Goal: Transaction & Acquisition: Purchase product/service

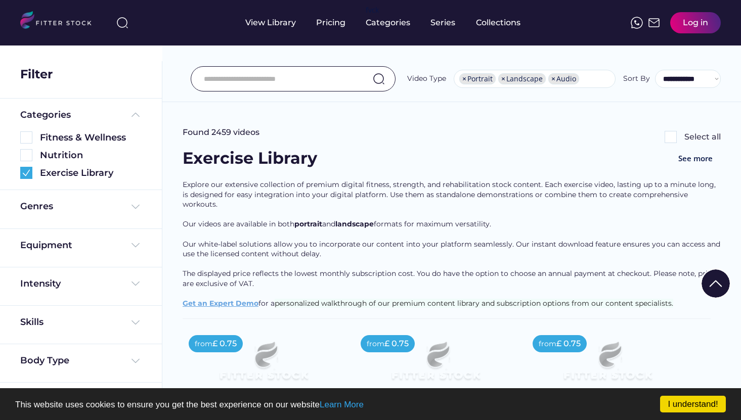
select select "**********"
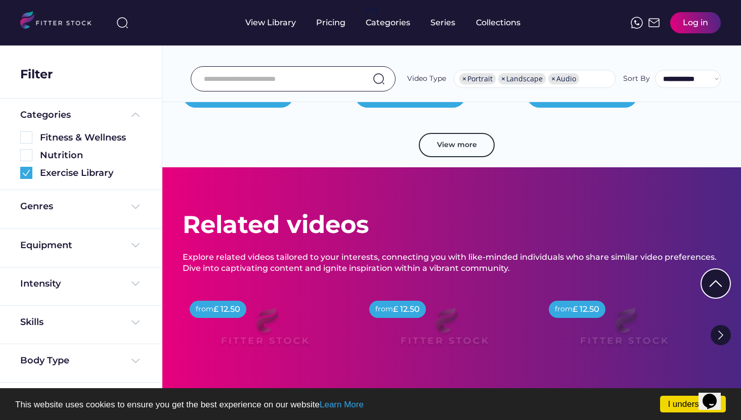
scroll to position [14761, 0]
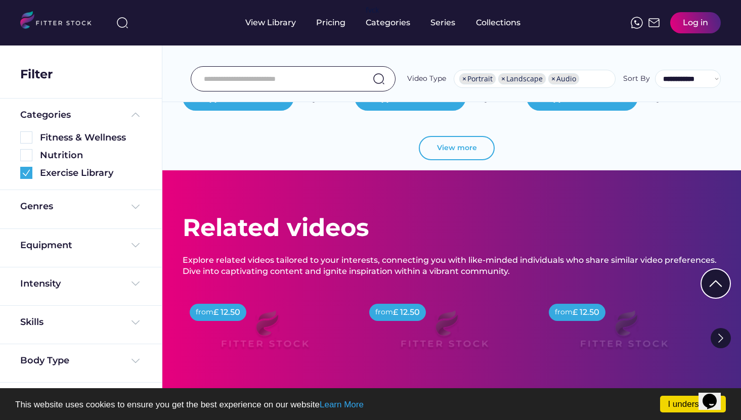
click at [448, 136] on button "View more" at bounding box center [457, 148] width 76 height 24
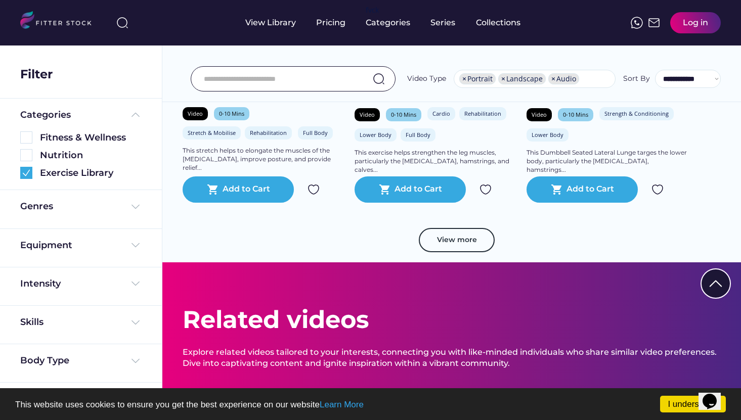
scroll to position [16537, 0]
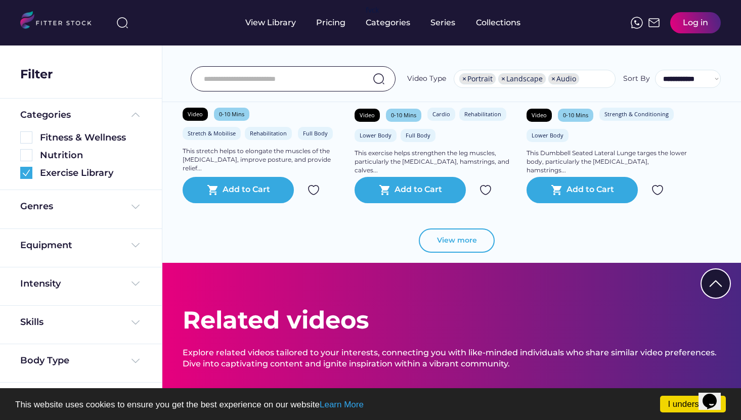
click at [456, 230] on button "View more" at bounding box center [457, 241] width 76 height 24
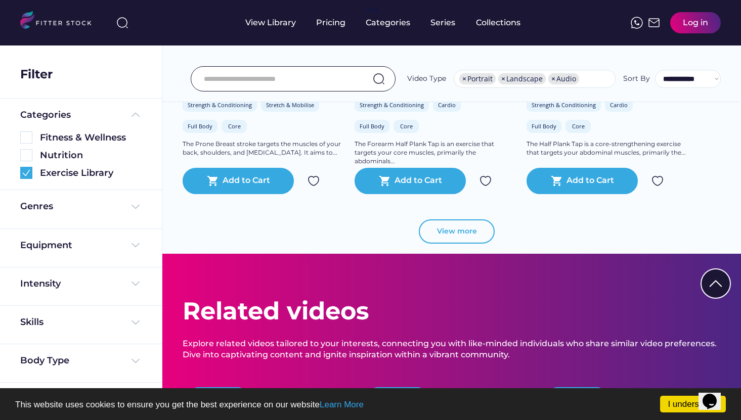
scroll to position [18387, 0]
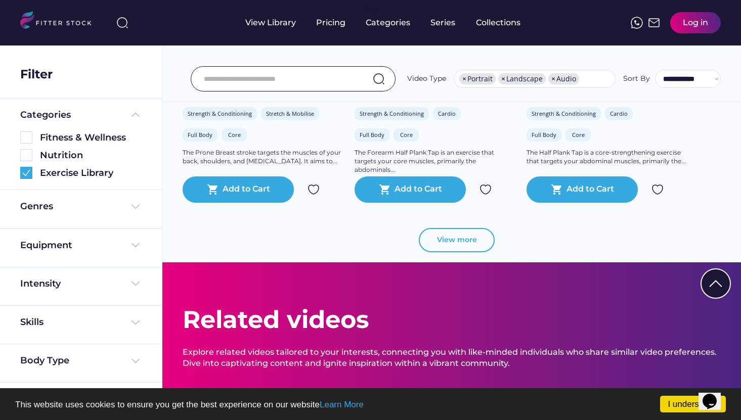
click at [456, 230] on button "View more" at bounding box center [457, 240] width 76 height 24
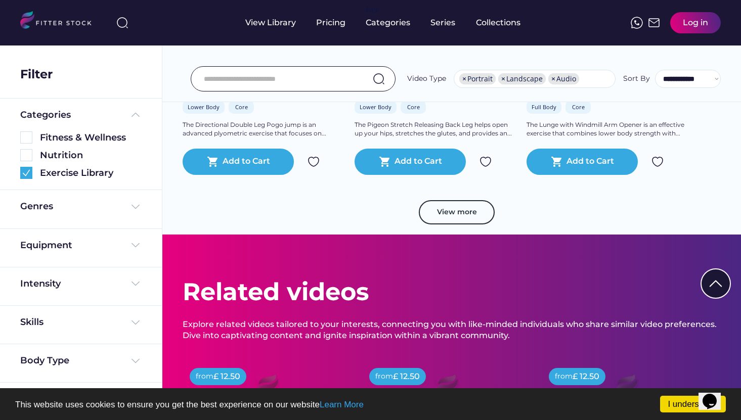
scroll to position [20286, 0]
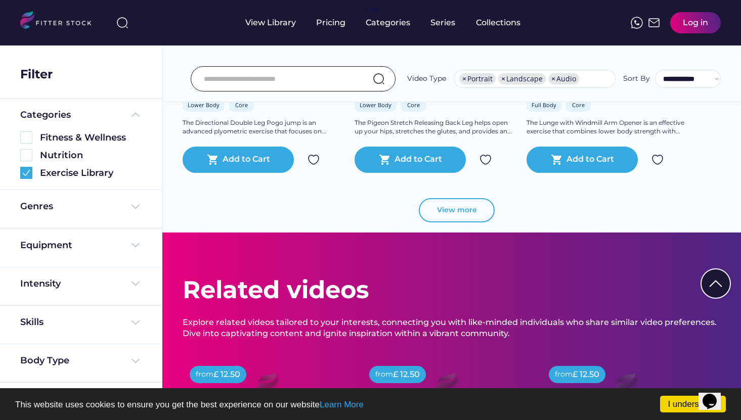
click at [464, 202] on button "View more" at bounding box center [457, 210] width 76 height 24
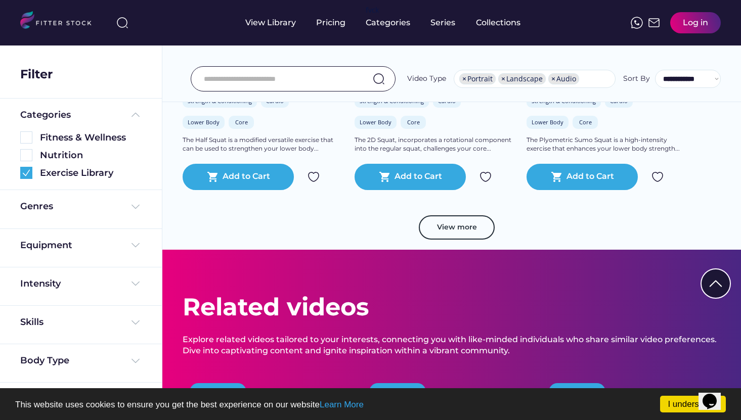
scroll to position [22161, 0]
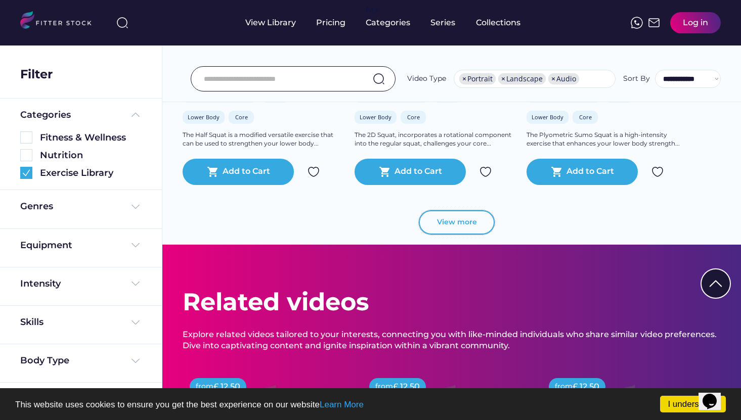
click at [473, 218] on button "View more" at bounding box center [457, 222] width 76 height 24
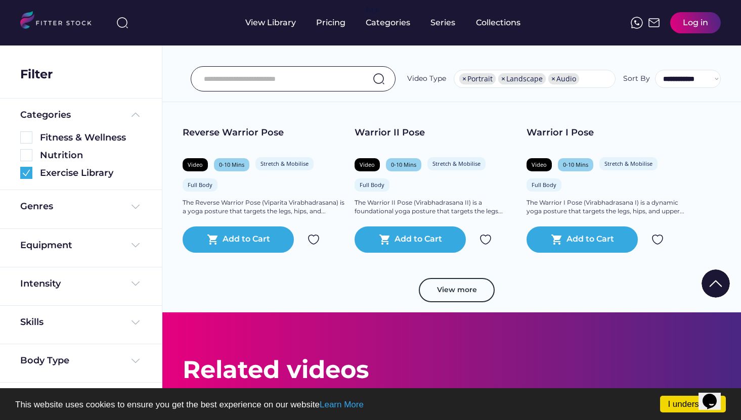
scroll to position [23944, 0]
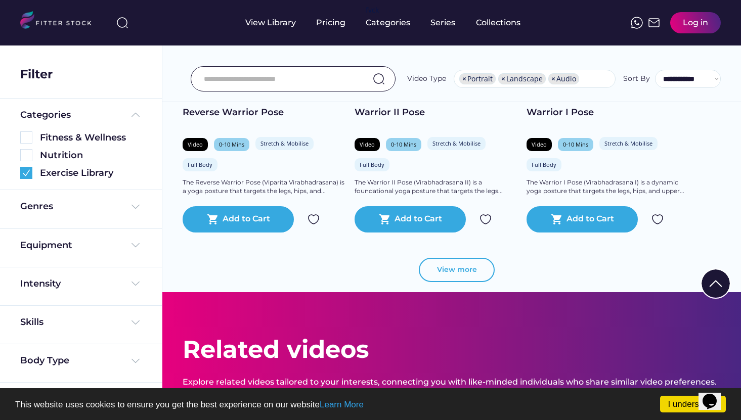
click at [456, 262] on button "View more" at bounding box center [457, 270] width 76 height 24
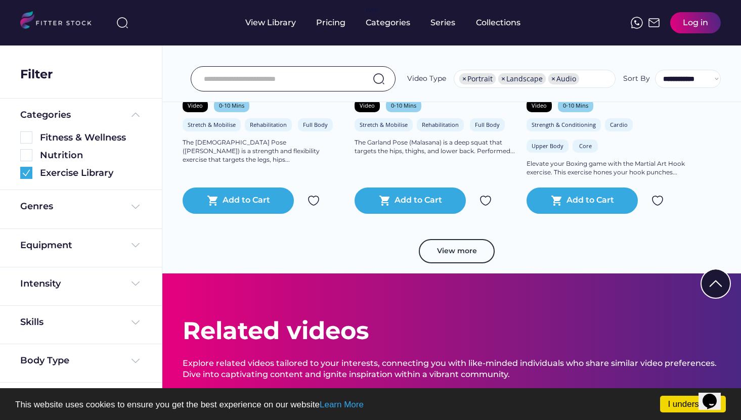
scroll to position [25756, 0]
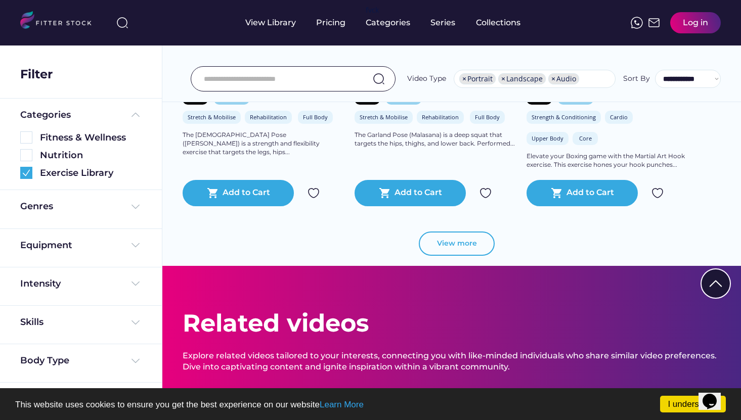
click at [468, 236] on button "View more" at bounding box center [457, 244] width 76 height 24
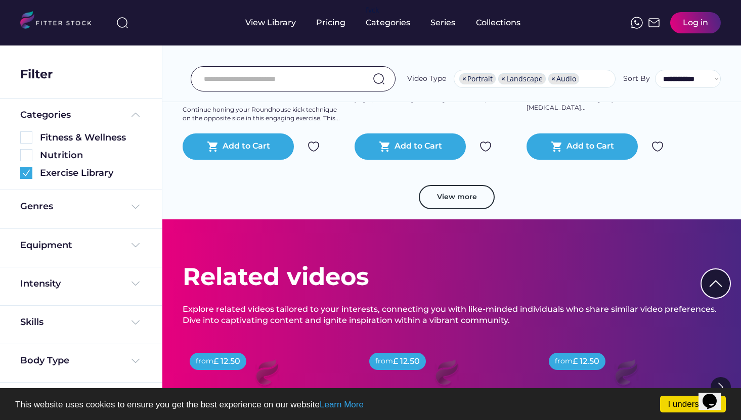
scroll to position [27678, 0]
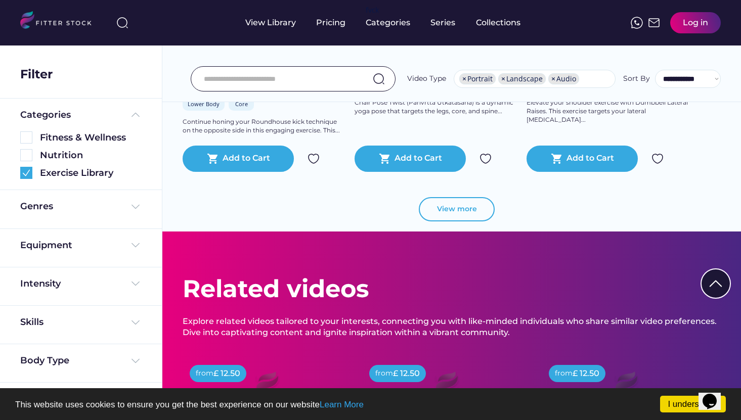
click at [469, 207] on button "View more" at bounding box center [457, 209] width 76 height 24
click at [242, 80] on input "input" at bounding box center [280, 78] width 153 height 21
click at [285, 77] on input "input" at bounding box center [280, 78] width 153 height 21
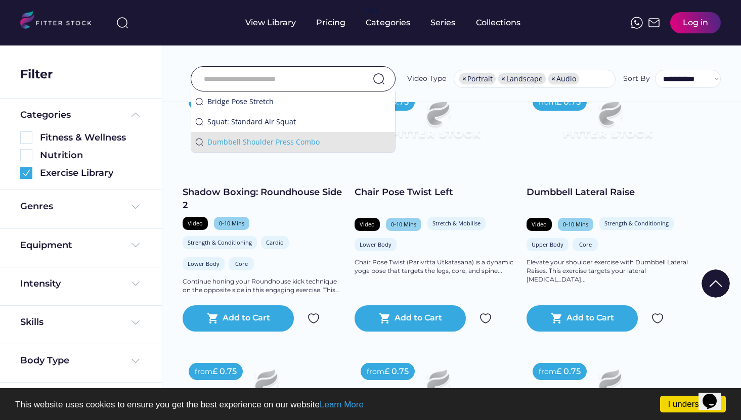
scroll to position [27489, 0]
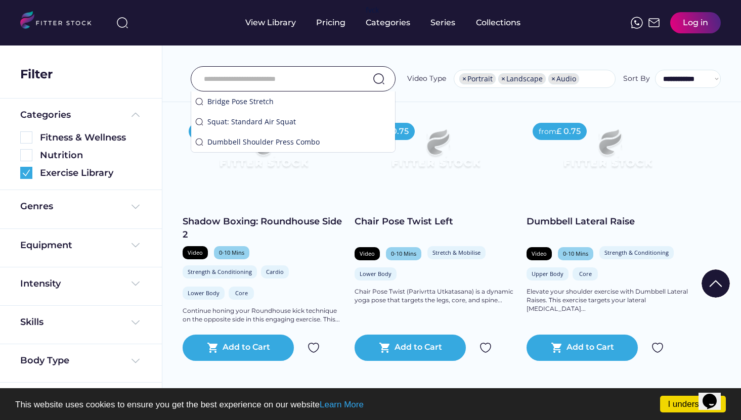
click at [278, 78] on input "input" at bounding box center [280, 78] width 153 height 21
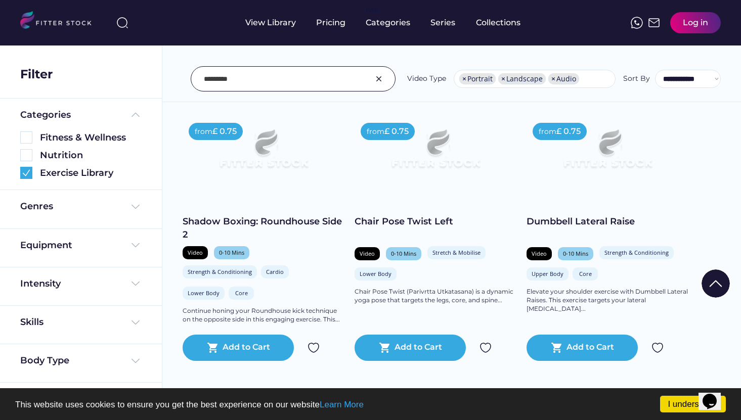
click at [241, 78] on input "input" at bounding box center [280, 78] width 153 height 21
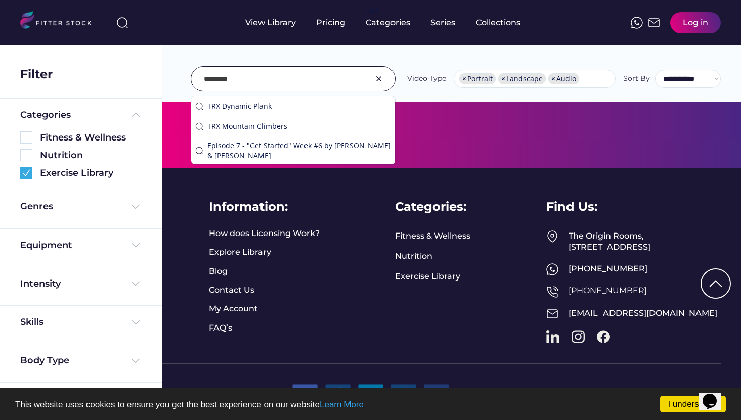
scroll to position [862, 0]
type input "*"
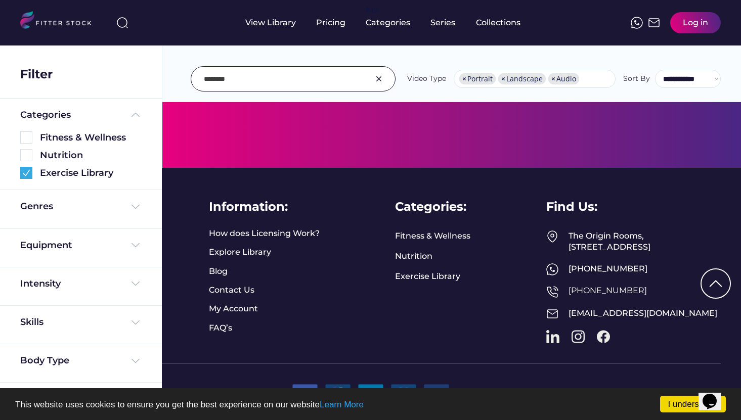
click at [377, 80] on img at bounding box center [379, 79] width 12 height 12
click at [379, 79] on img at bounding box center [379, 79] width 12 height 12
click at [279, 73] on input "input" at bounding box center [280, 78] width 153 height 21
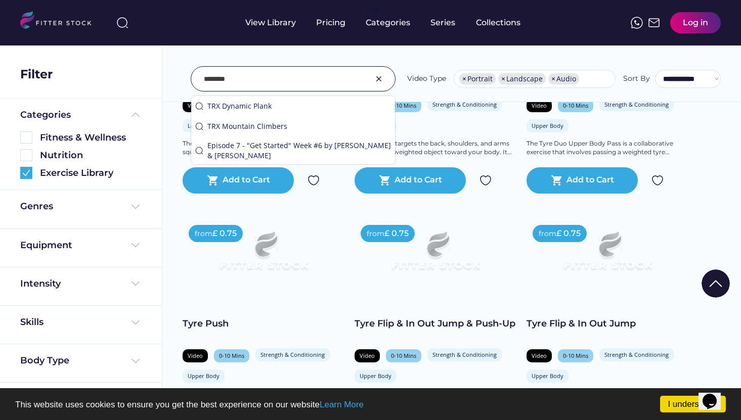
click at [252, 85] on input "input" at bounding box center [280, 78] width 153 height 21
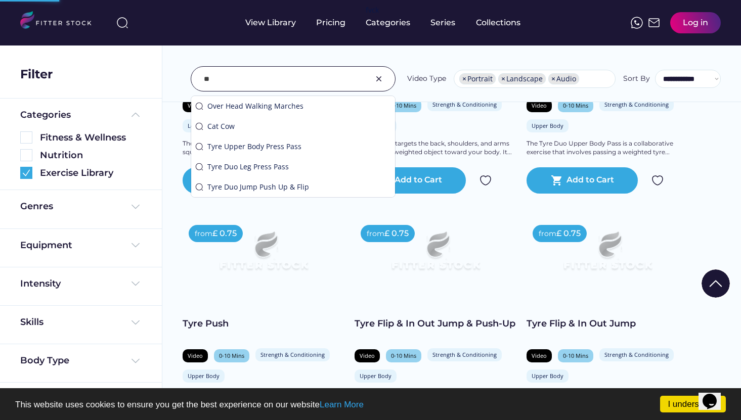
type input "*"
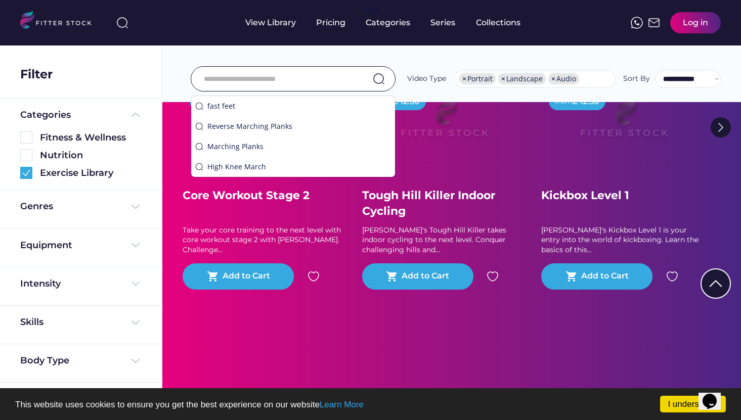
click at [556, 172] on div "from £ 12.50 Kickbox Level 1 Kris's Kickbox Level 1 is your entry into the worl…" at bounding box center [623, 198] width 164 height 223
click at [379, 77] on img at bounding box center [379, 79] width 12 height 12
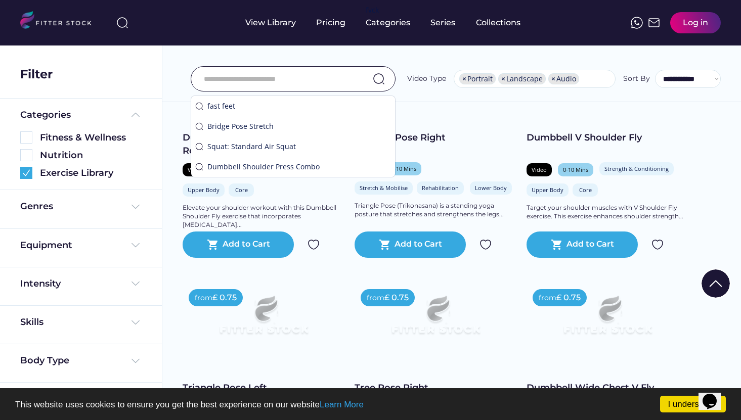
scroll to position [28621, 0]
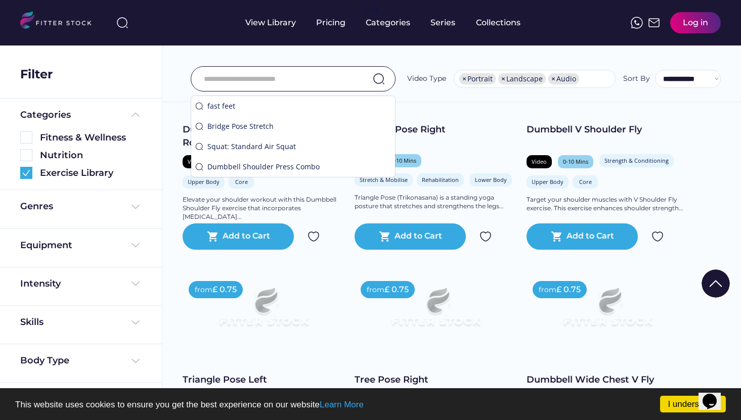
click at [218, 79] on input "input" at bounding box center [280, 78] width 153 height 21
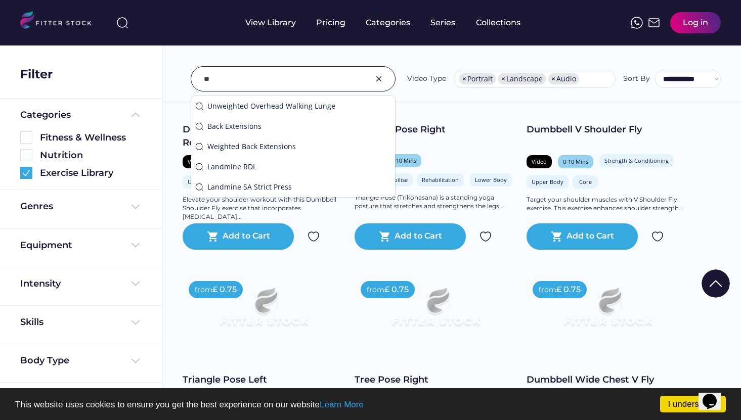
type input "*"
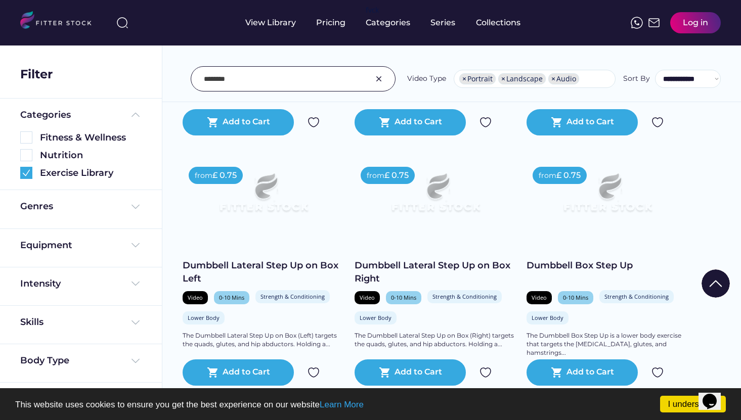
scroll to position [2144, 0]
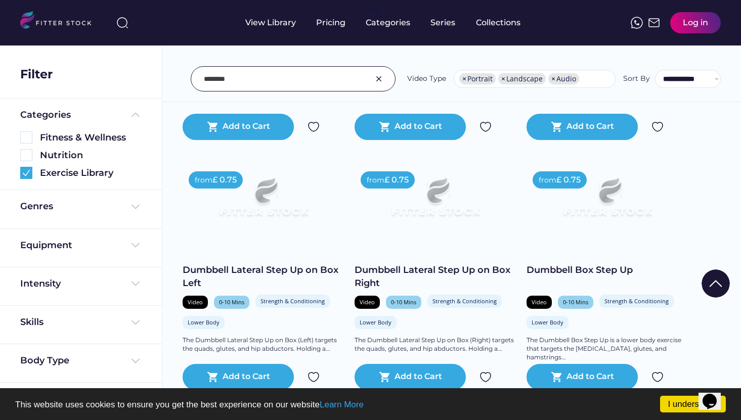
click at [238, 86] on input "input" at bounding box center [280, 78] width 153 height 21
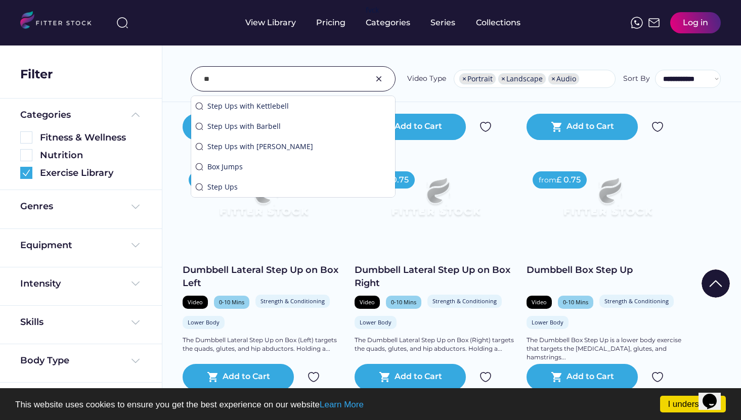
type input "*"
type input "**********"
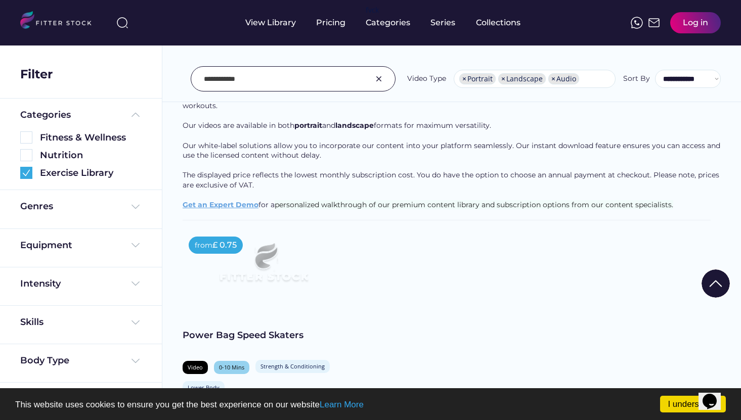
scroll to position [0, 0]
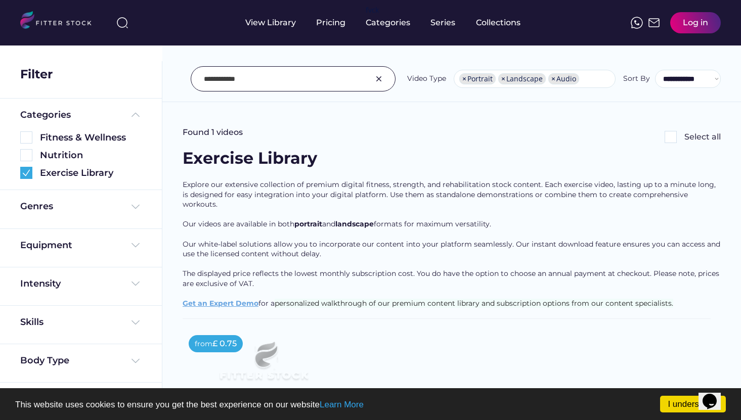
click at [379, 77] on img at bounding box center [379, 79] width 12 height 12
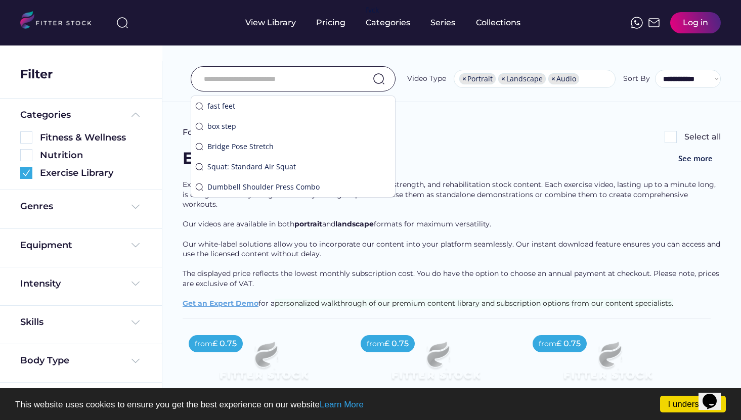
click at [327, 88] on input "input" at bounding box center [280, 78] width 153 height 21
click at [417, 142] on div "Found 2459 videos Select all" at bounding box center [452, 137] width 538 height 20
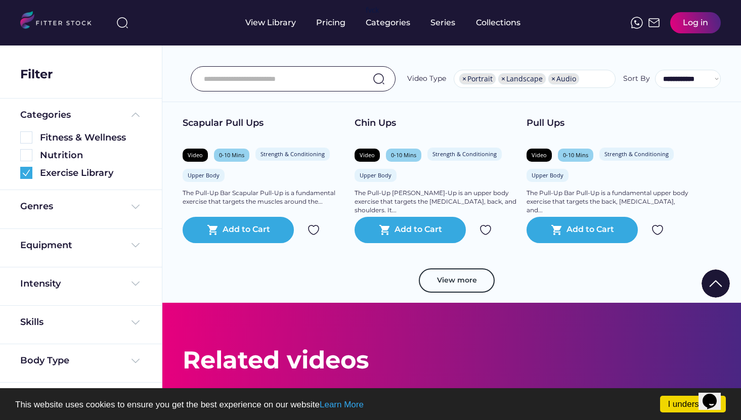
scroll to position [1817, 0]
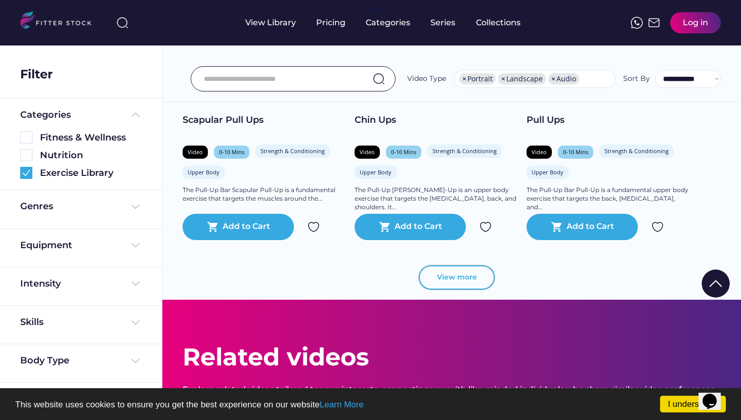
click at [455, 266] on button "View more" at bounding box center [457, 278] width 76 height 24
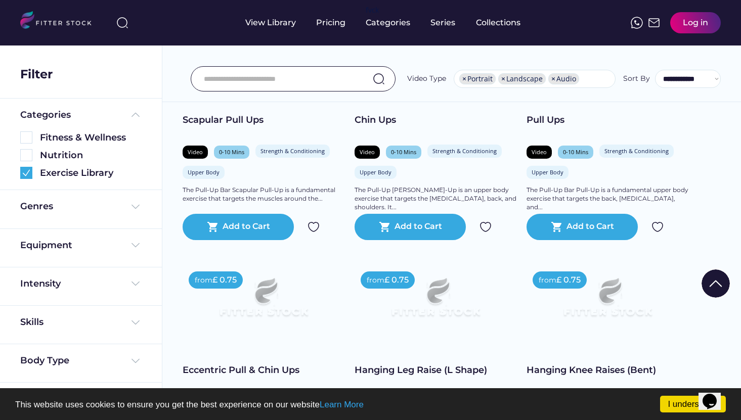
click at [276, 78] on input "input" at bounding box center [280, 78] width 153 height 21
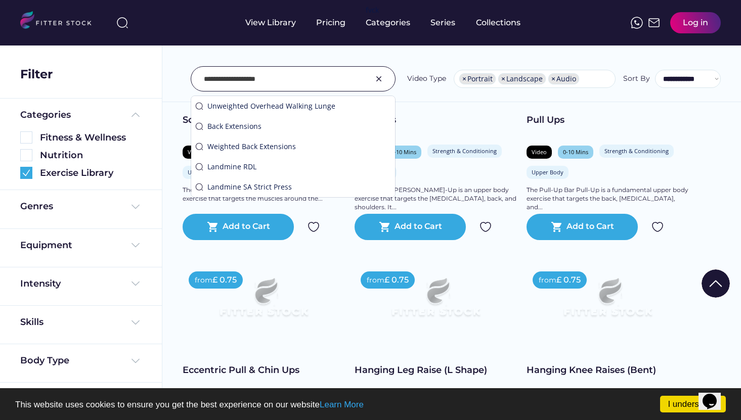
type input "**********"
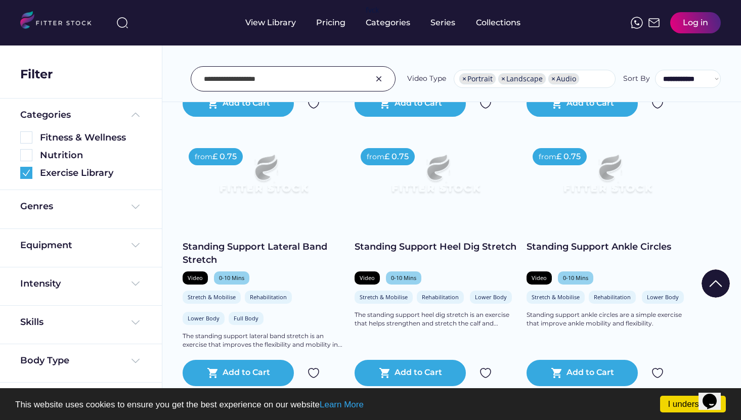
scroll to position [3555, 0]
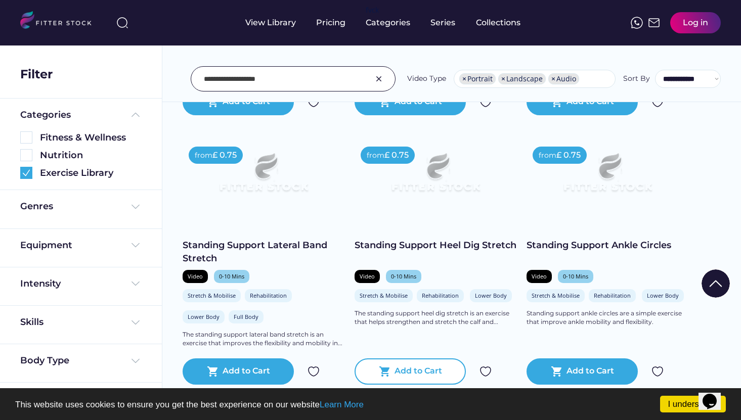
click at [418, 367] on div "Add to Cart" at bounding box center [419, 372] width 48 height 12
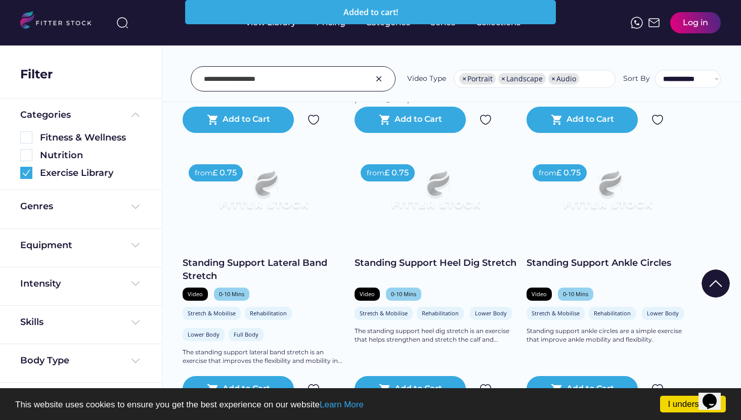
scroll to position [3545, 0]
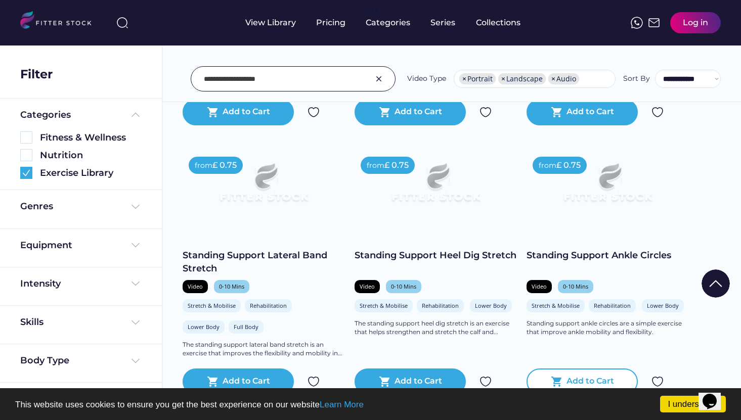
click at [578, 376] on div "Add to Cart" at bounding box center [591, 382] width 48 height 12
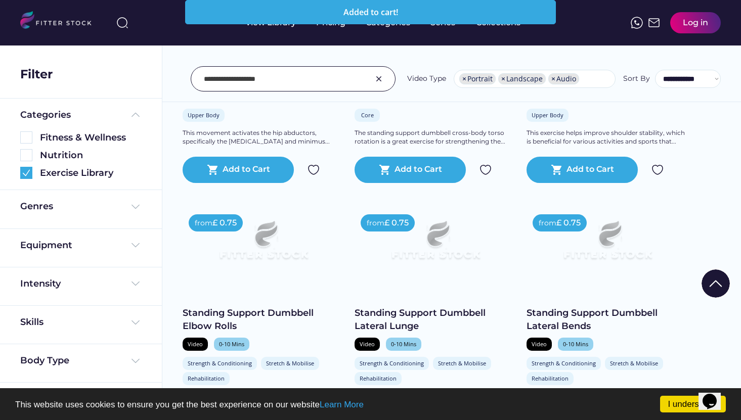
scroll to position [1644, 0]
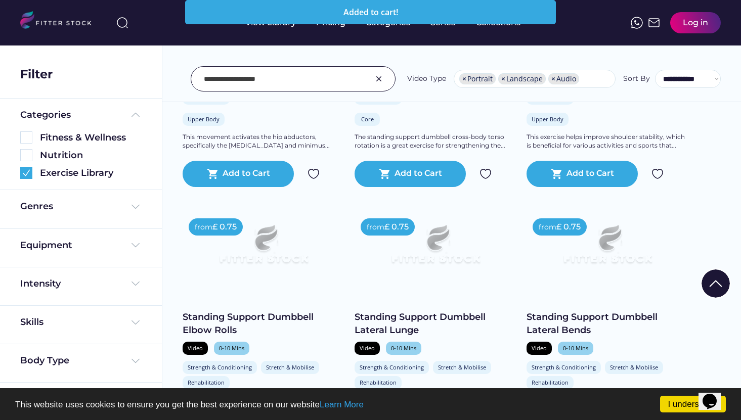
click at [588, 21] on div "View Library Pricing fvck Categories Series Collections Log in" at bounding box center [370, 23] width 701 height 46
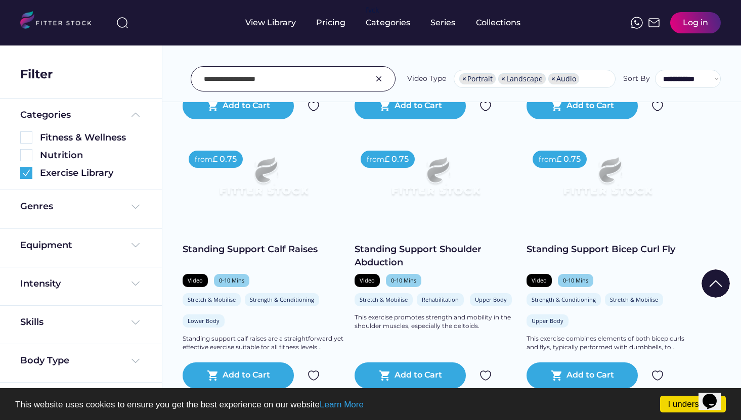
scroll to position [2495, 0]
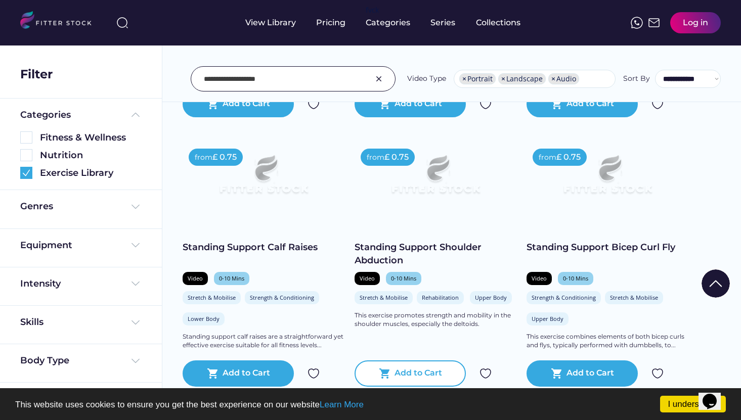
click at [412, 372] on div "shopping_cart Add to Cart" at bounding box center [410, 374] width 111 height 26
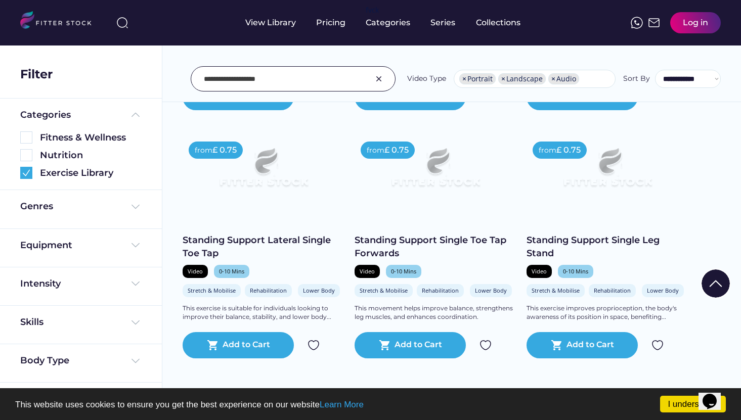
scroll to position [2254, 0]
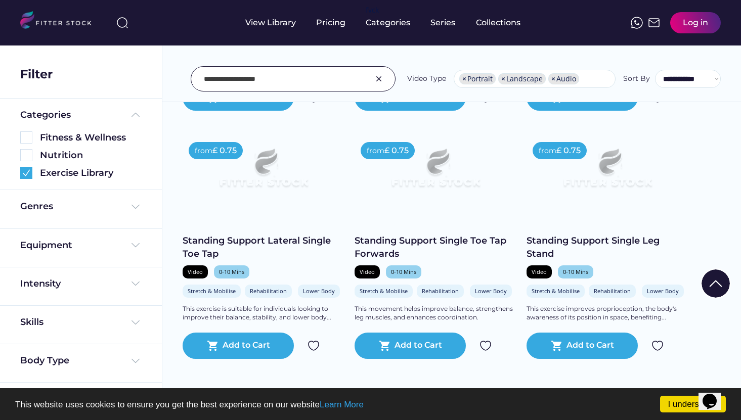
click at [212, 219] on div "from £ 0.75 Standing Support Lateral Single Toe Tap Video 0-10 Mins Stretch & M…" at bounding box center [264, 247] width 162 height 223
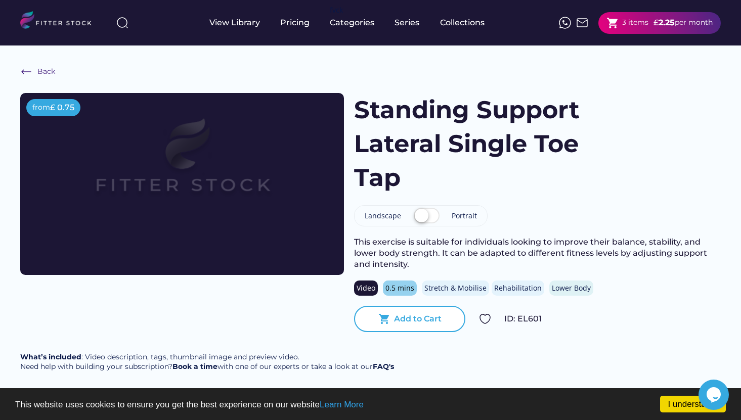
click at [404, 326] on div "shopping_cart Add to Cart" at bounding box center [409, 319] width 111 height 26
click at [33, 71] on div "Back" at bounding box center [37, 72] width 35 height 12
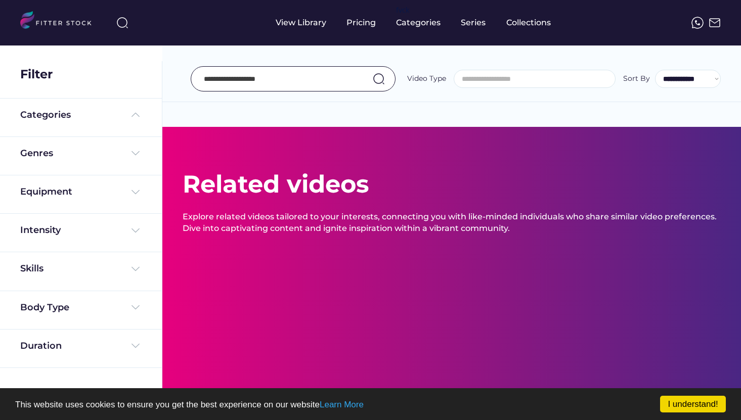
select select "**********"
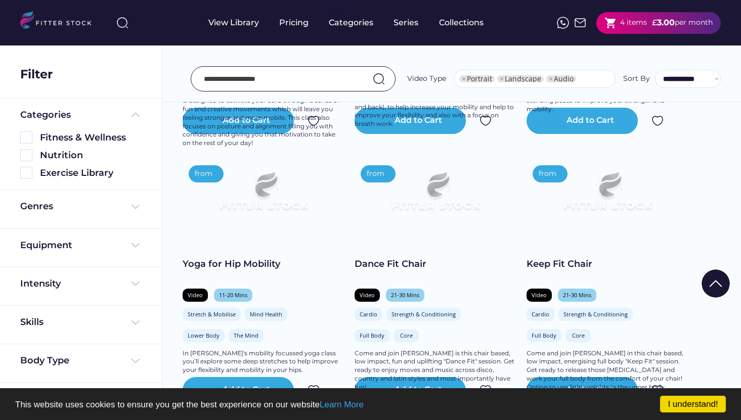
select select "**********"
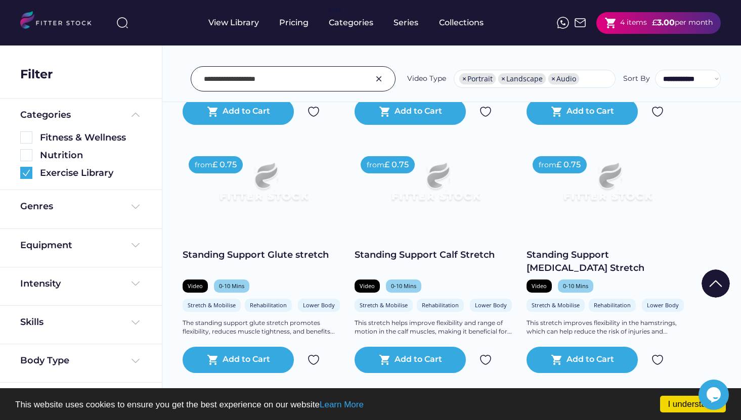
scroll to position [1174, 0]
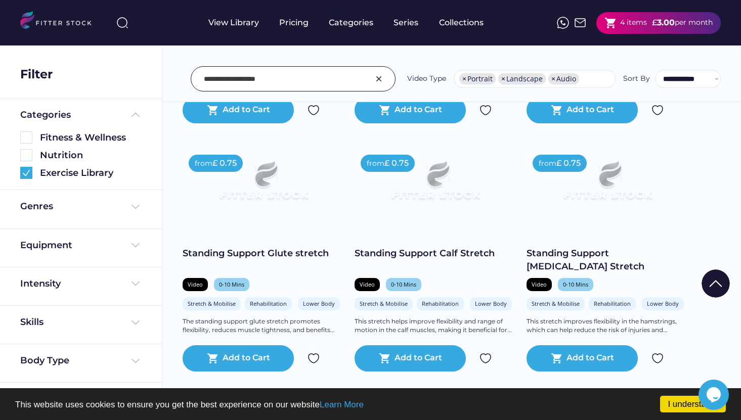
click at [675, 20] on div "per month" at bounding box center [694, 23] width 38 height 10
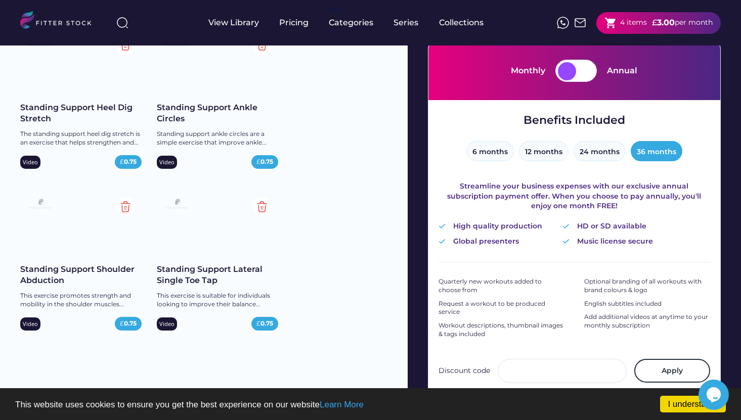
scroll to position [110, 0]
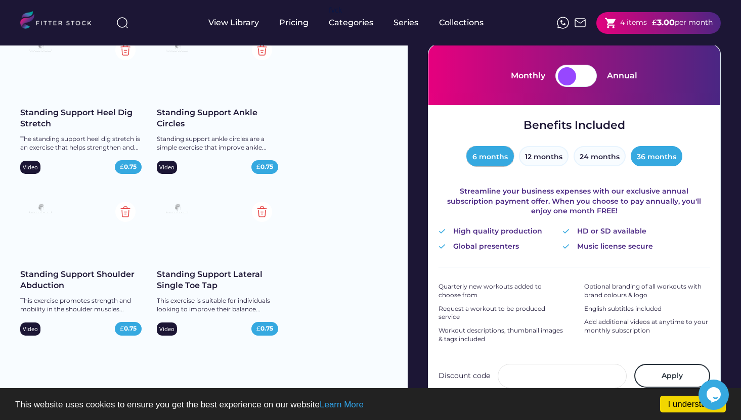
click at [496, 164] on button "6 months" at bounding box center [491, 156] width 48 height 20
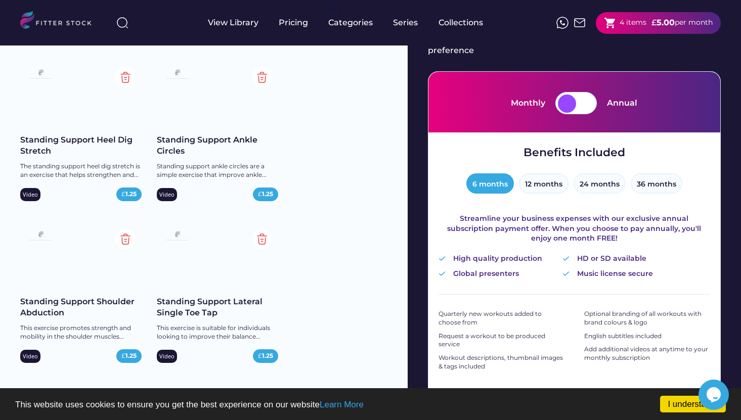
scroll to position [86, 0]
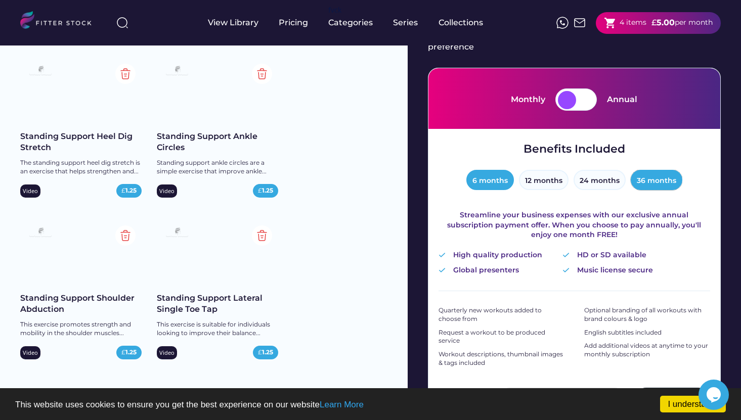
click at [653, 179] on button "36 months" at bounding box center [657, 180] width 52 height 20
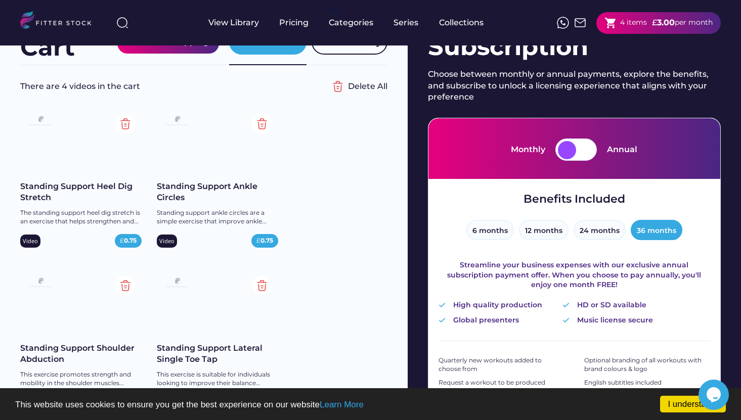
scroll to position [0, 0]
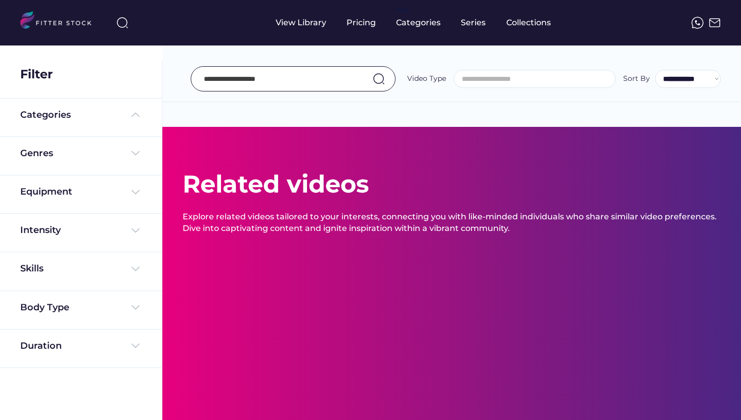
select select "**********"
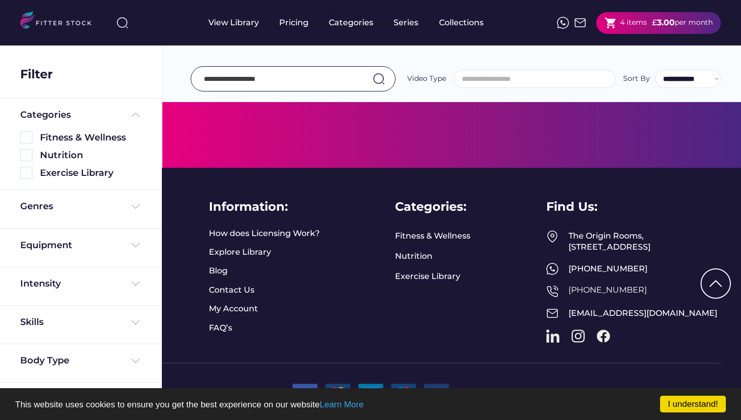
select select "**********"
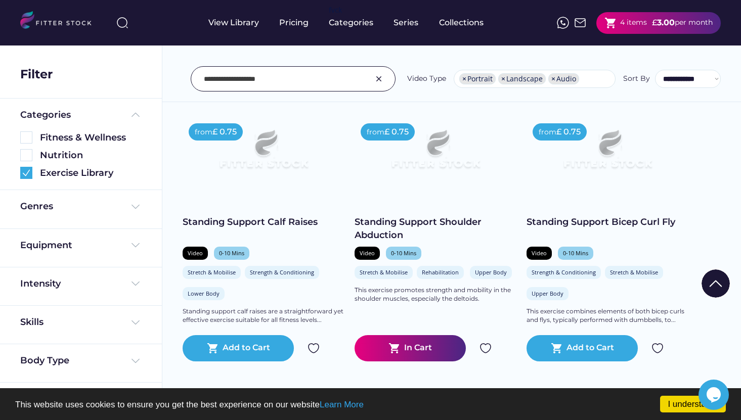
scroll to position [2520, 0]
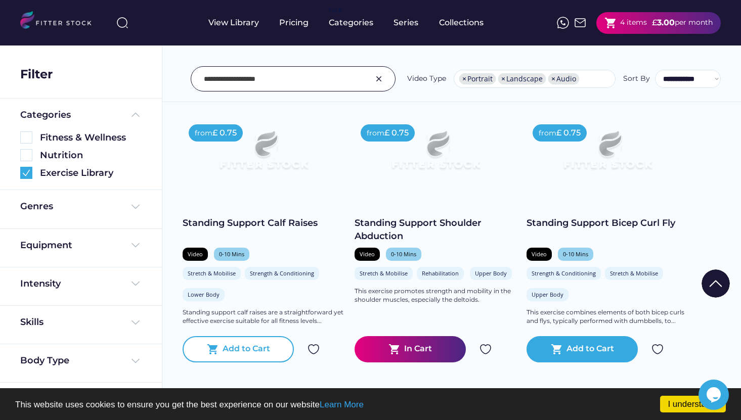
click at [242, 344] on div "Add to Cart" at bounding box center [247, 350] width 48 height 12
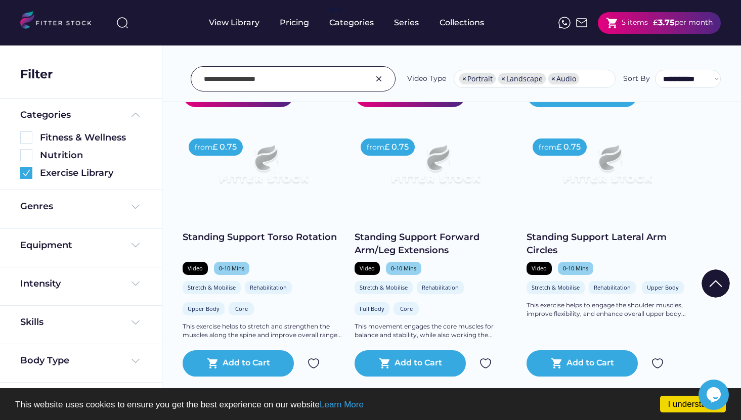
scroll to position [2779, 0]
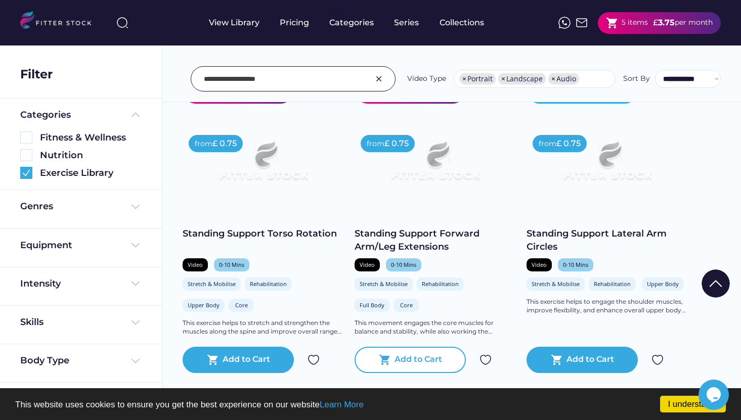
click at [413, 354] on div "Add to Cart" at bounding box center [419, 360] width 48 height 12
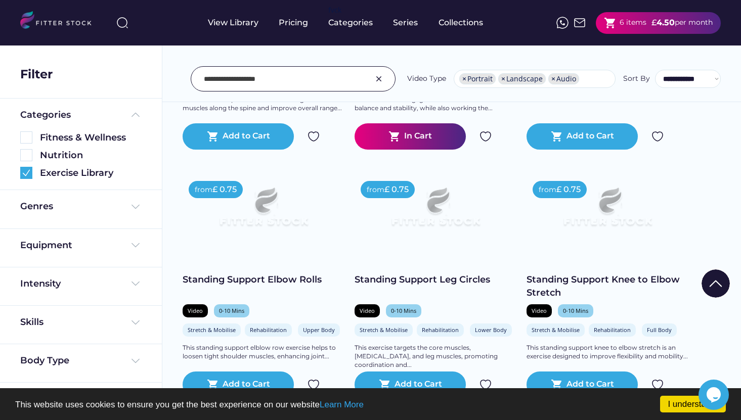
scroll to position [3005, 0]
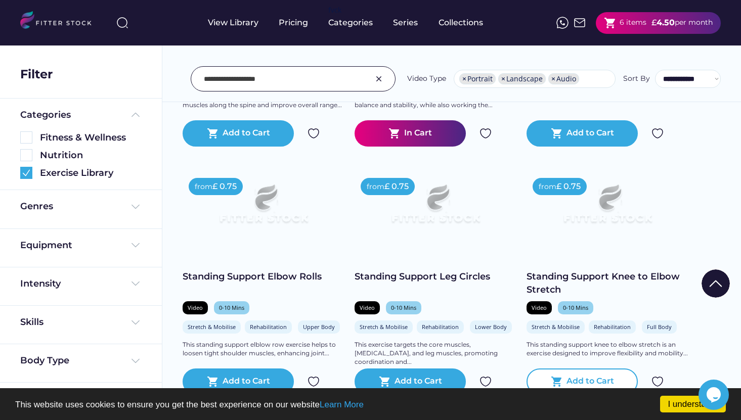
click at [582, 376] on div "Add to Cart" at bounding box center [591, 382] width 48 height 12
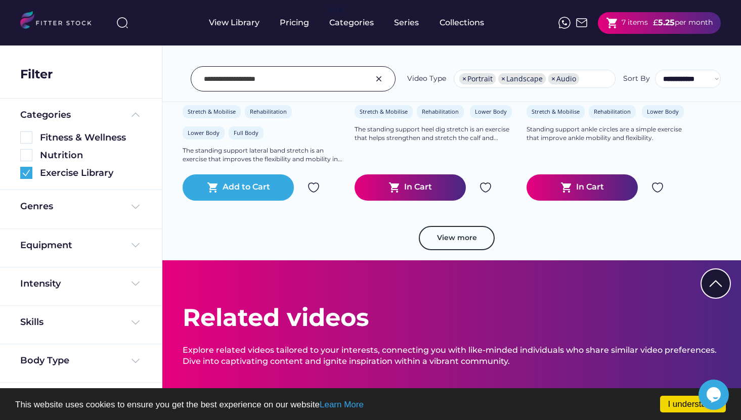
scroll to position [3752, 0]
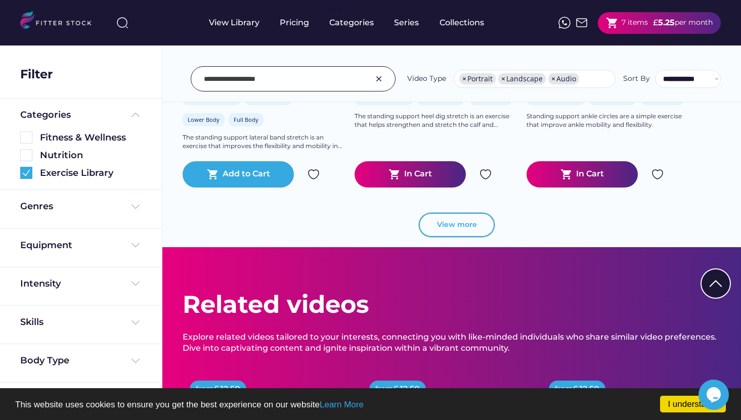
click at [473, 219] on button "View more" at bounding box center [457, 225] width 76 height 24
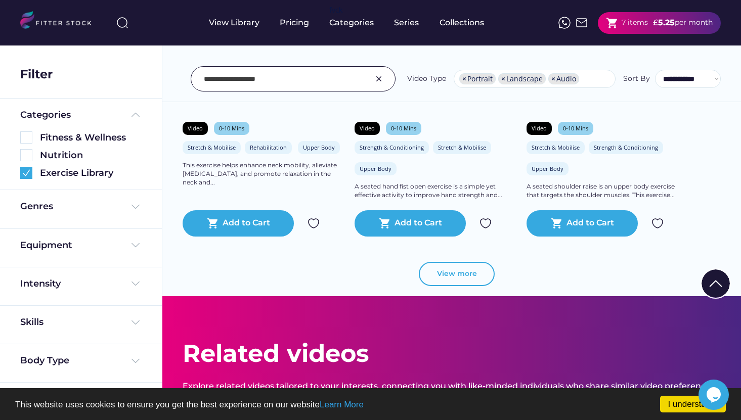
scroll to position [5594, 0]
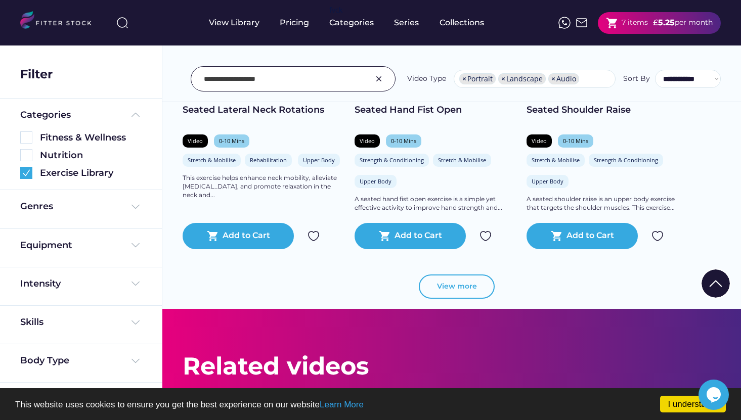
click at [467, 280] on button "View more" at bounding box center [457, 287] width 76 height 24
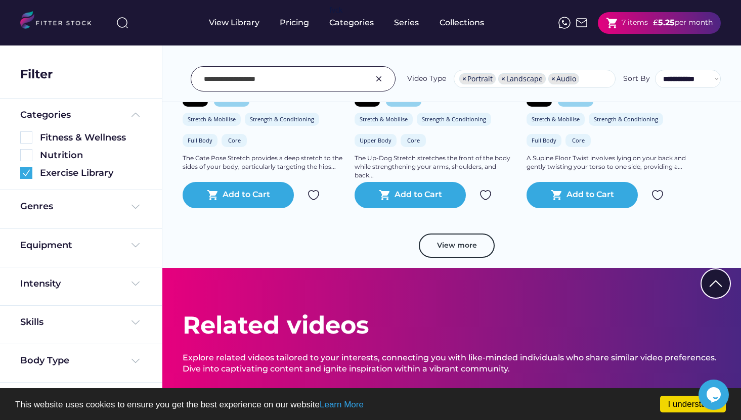
scroll to position [7523, 0]
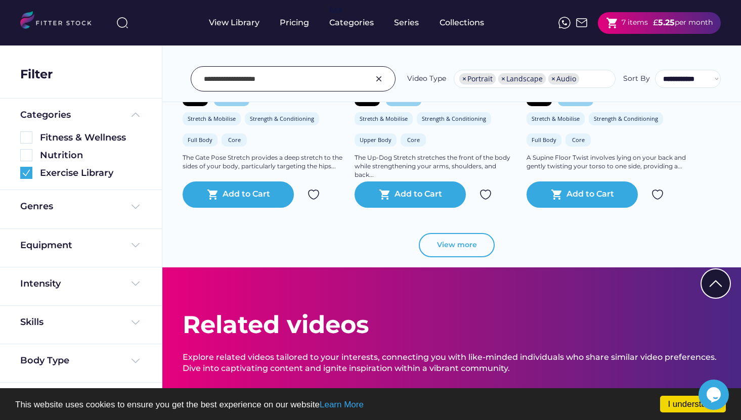
click at [460, 234] on button "View more" at bounding box center [457, 245] width 76 height 24
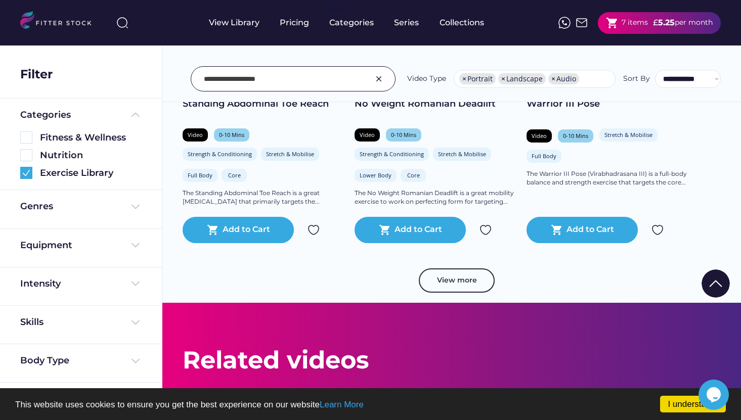
scroll to position [9378, 0]
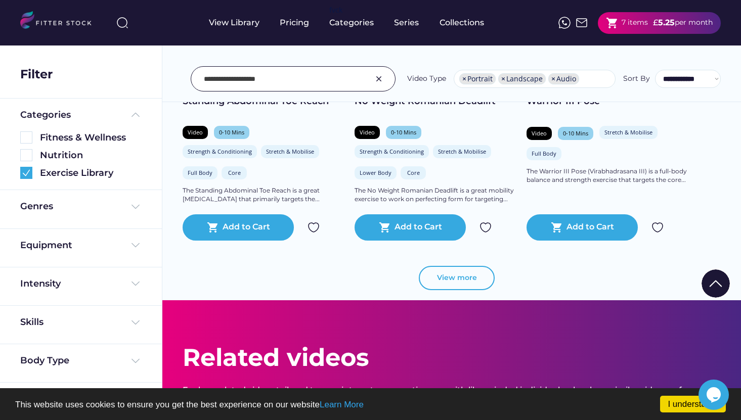
click at [462, 270] on button "View more" at bounding box center [457, 278] width 76 height 24
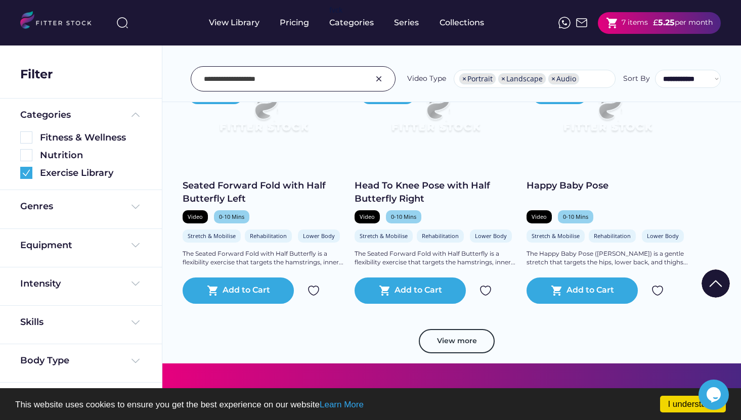
scroll to position [11062, 0]
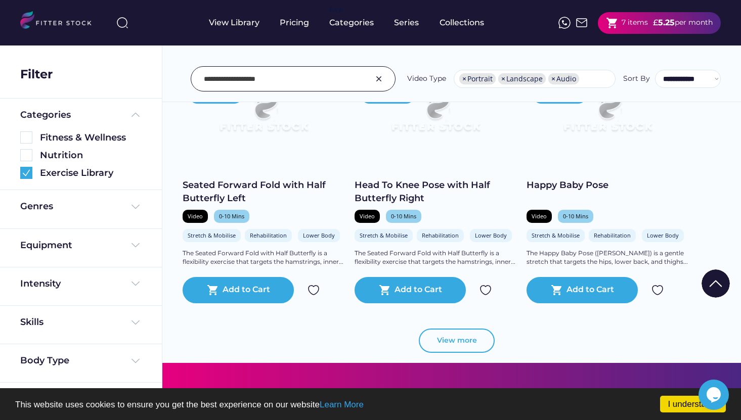
click at [452, 336] on button "View more" at bounding box center [457, 341] width 76 height 24
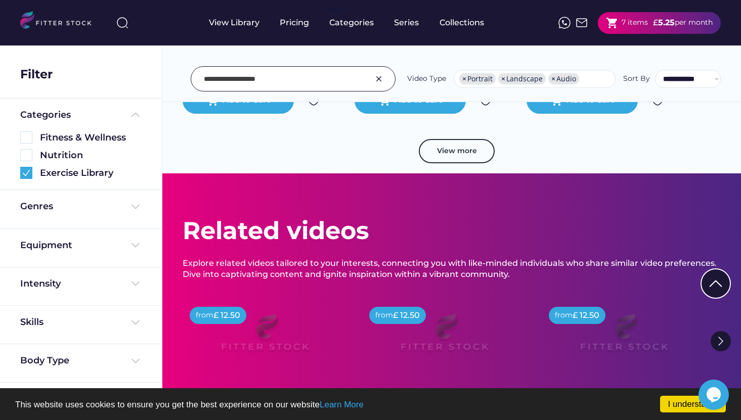
scroll to position [13030, 0]
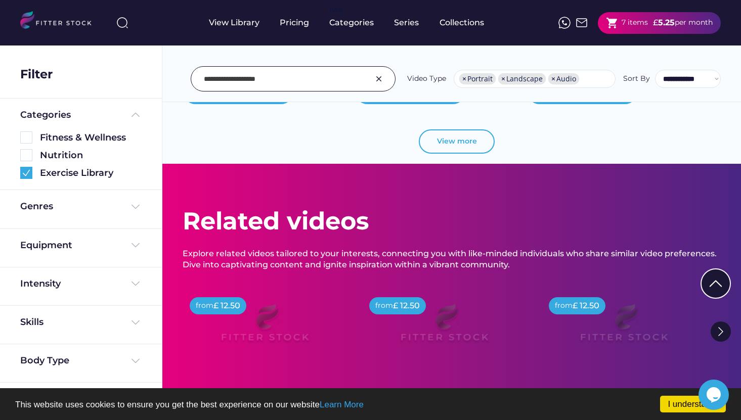
click at [462, 130] on button "View more" at bounding box center [457, 142] width 76 height 24
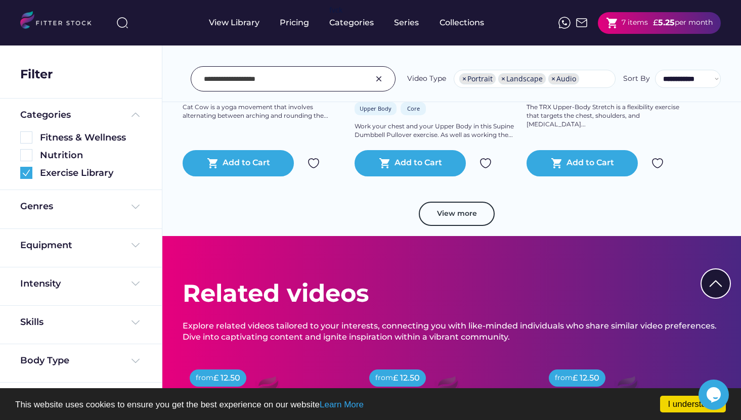
scroll to position [14745, 0]
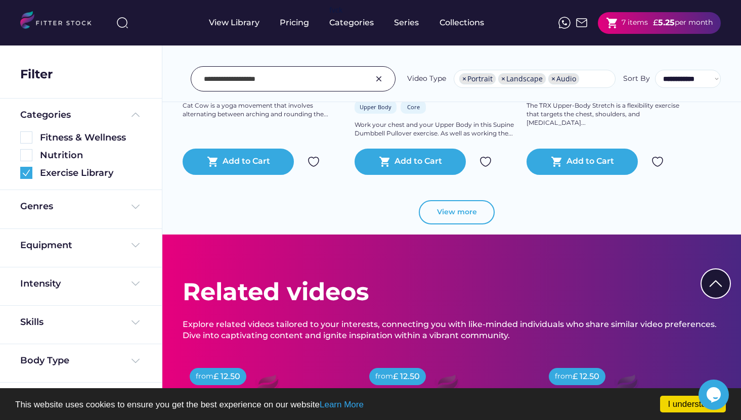
click at [470, 200] on button "View more" at bounding box center [457, 212] width 76 height 24
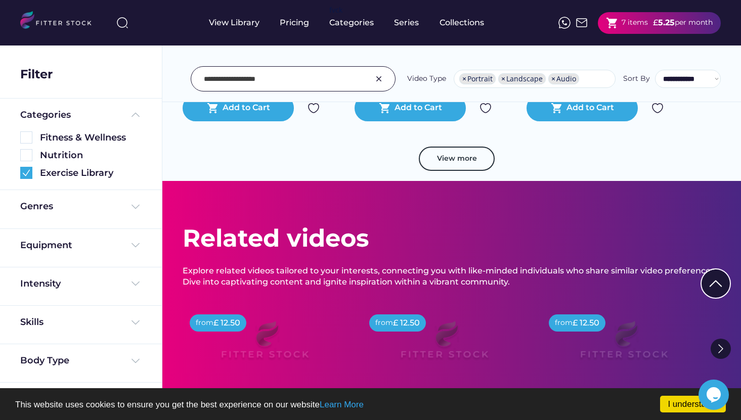
scroll to position [16483, 0]
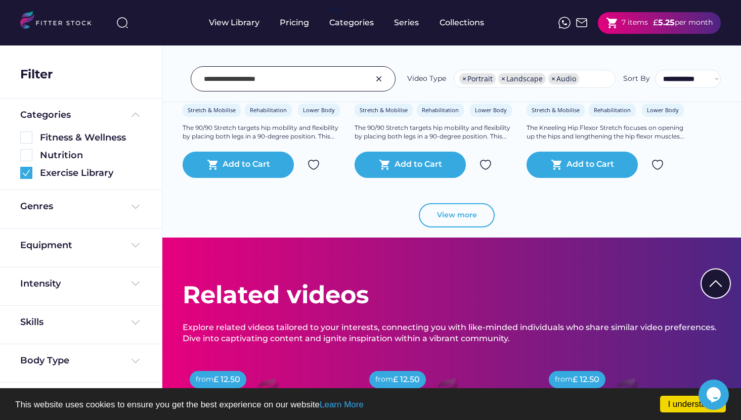
click at [472, 211] on button "View more" at bounding box center [457, 215] width 76 height 24
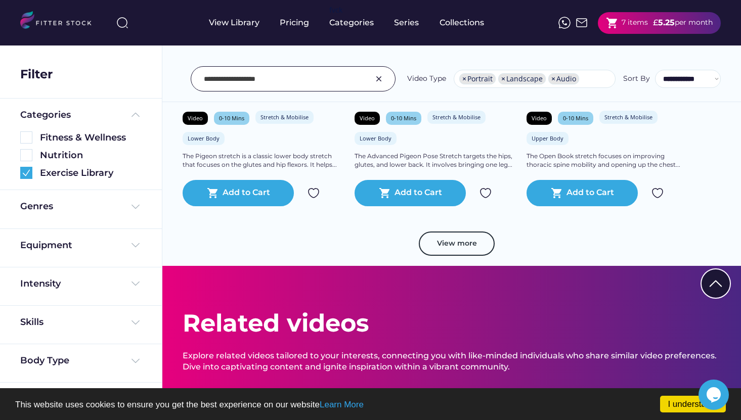
scroll to position [18264, 0]
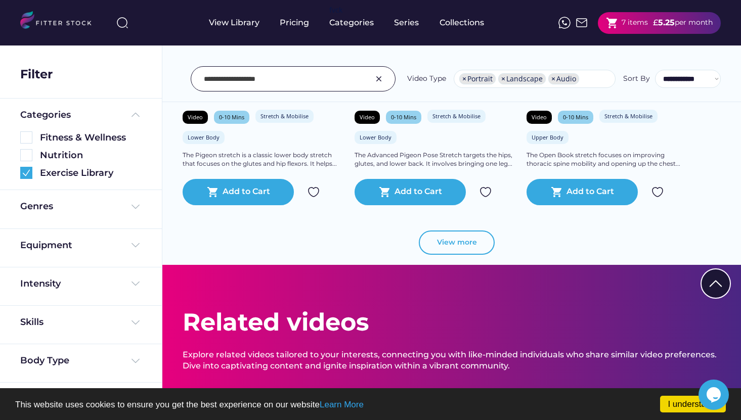
click at [471, 237] on button "View more" at bounding box center [457, 243] width 76 height 24
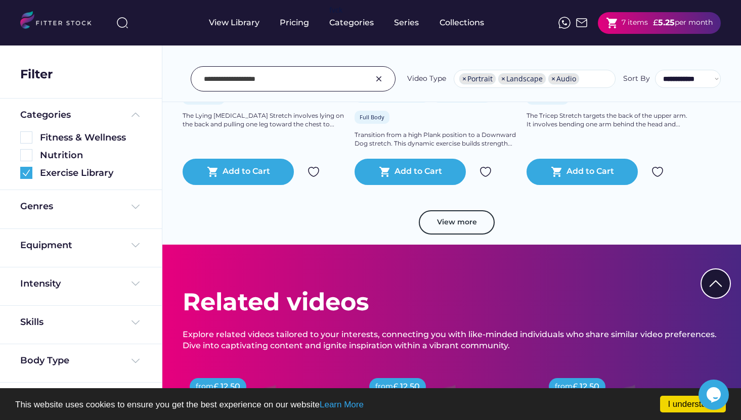
scroll to position [20047, 0]
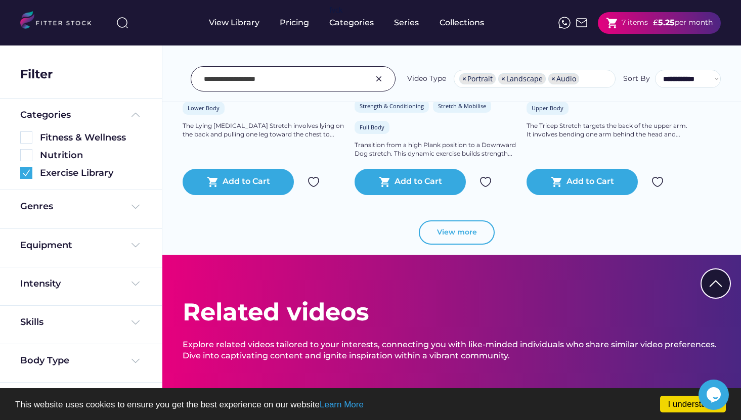
click at [471, 225] on button "View more" at bounding box center [457, 233] width 76 height 24
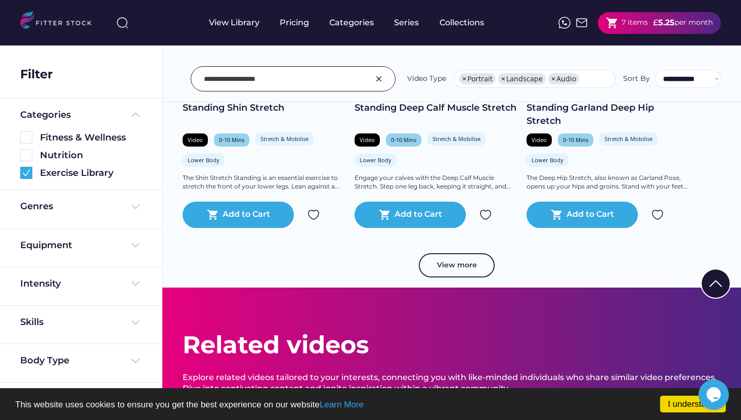
scroll to position [21808, 0]
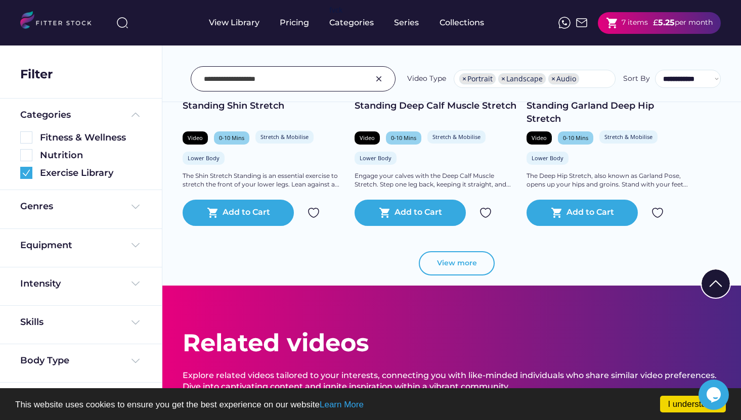
click at [471, 251] on button "View more" at bounding box center [457, 263] width 76 height 24
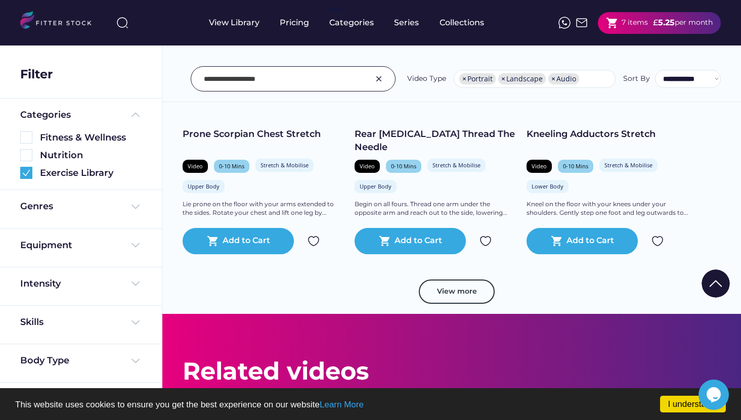
scroll to position [23533, 0]
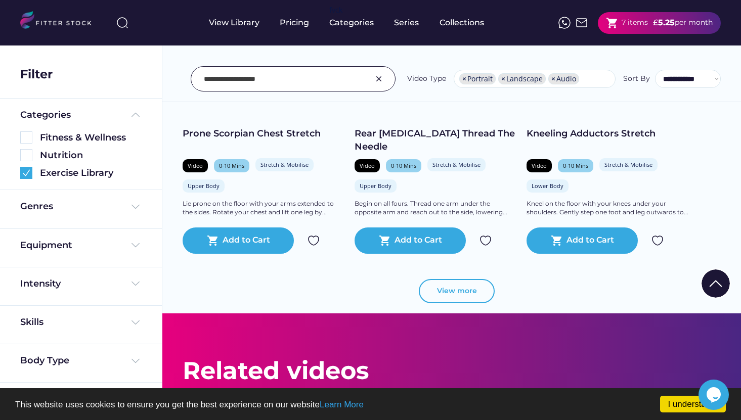
click at [472, 279] on button "View more" at bounding box center [457, 291] width 76 height 24
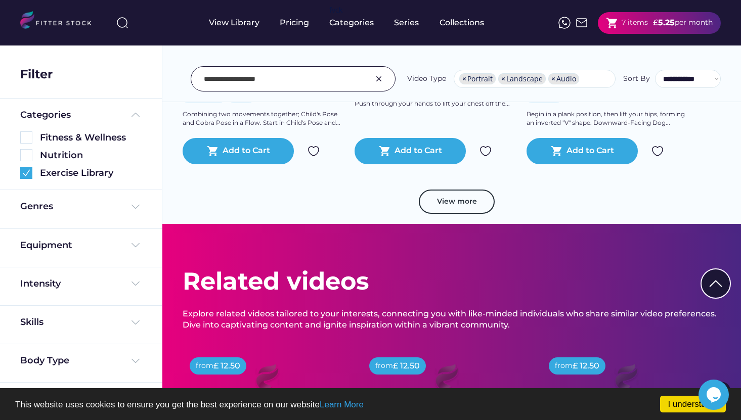
scroll to position [25466, 0]
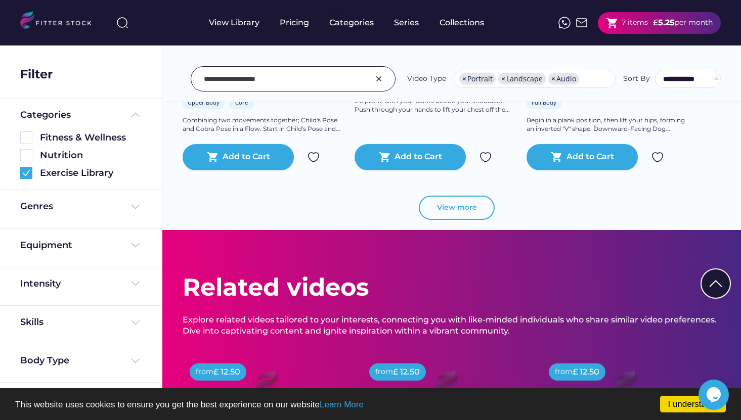
click at [470, 196] on button "View more" at bounding box center [457, 208] width 76 height 24
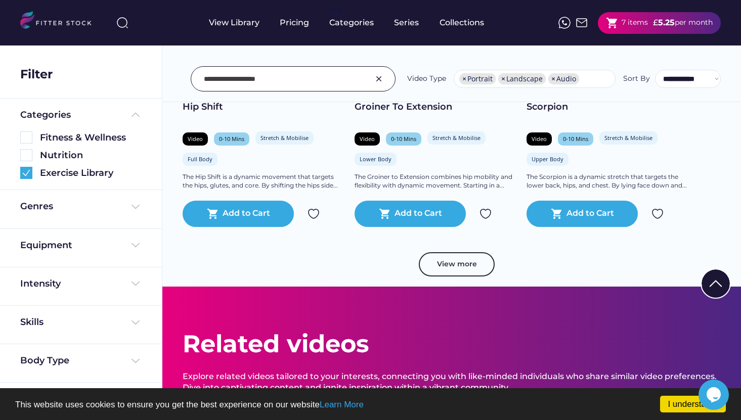
scroll to position [27178, 0]
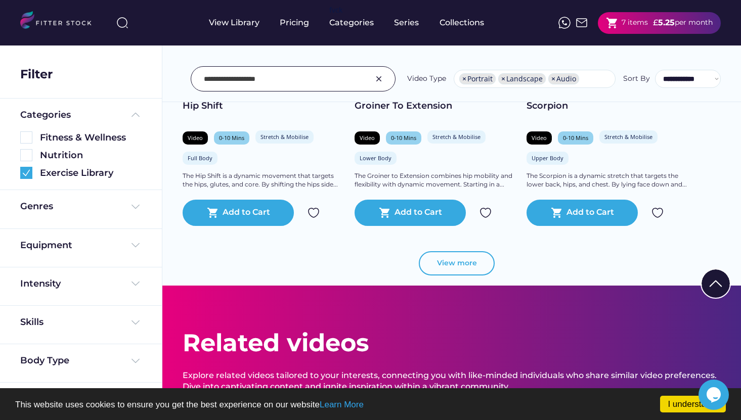
click at [473, 252] on button "View more" at bounding box center [457, 263] width 76 height 24
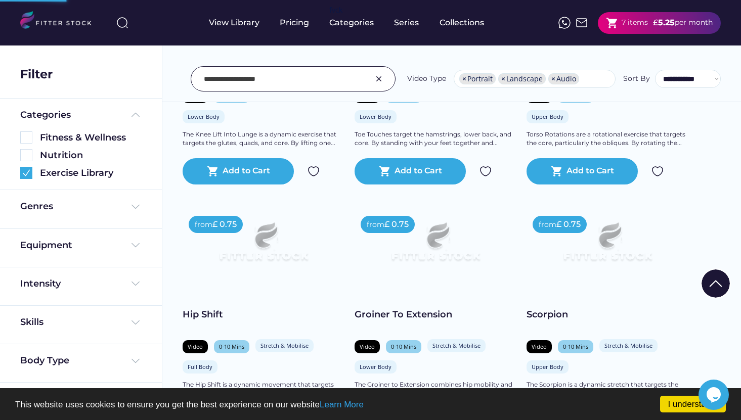
scroll to position [26967, 0]
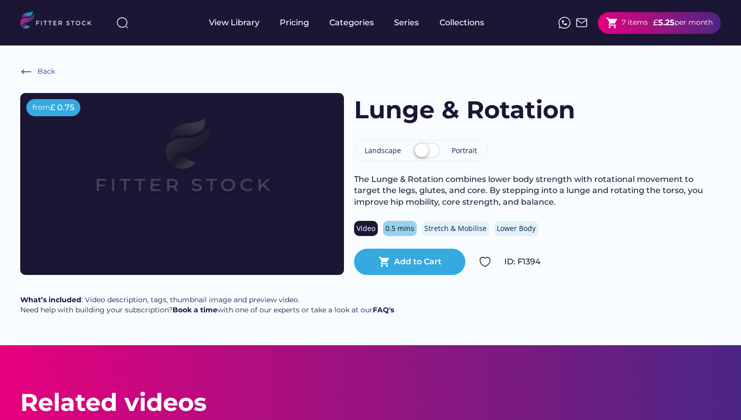
click at [218, 207] on img at bounding box center [182, 166] width 259 height 146
click at [28, 70] on img at bounding box center [26, 72] width 12 height 12
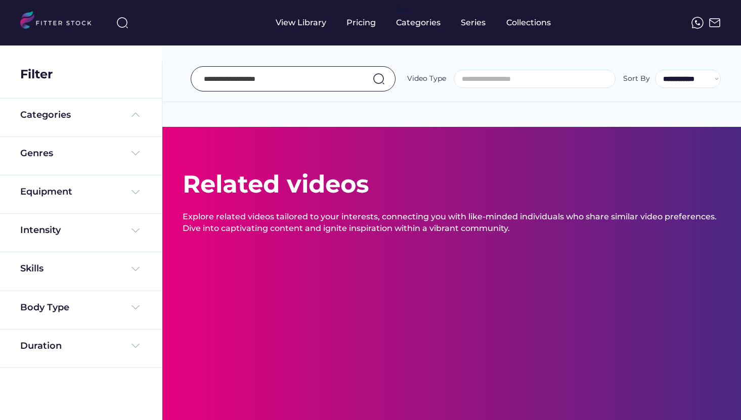
select select "**********"
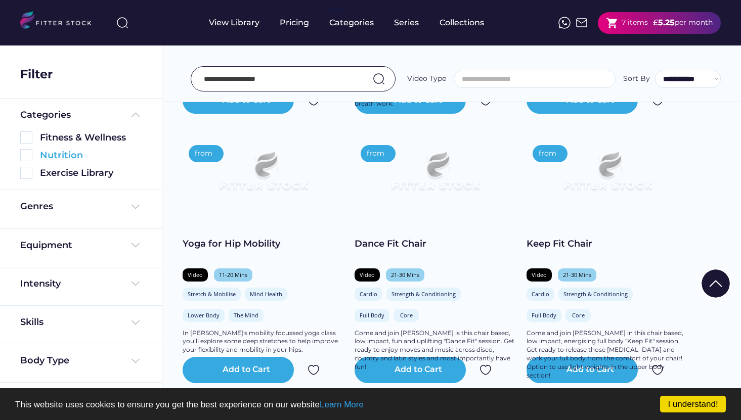
scroll to position [4309, 0]
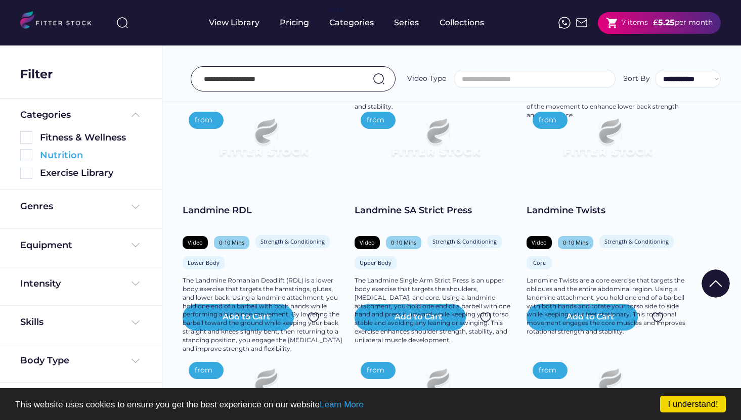
select select "**********"
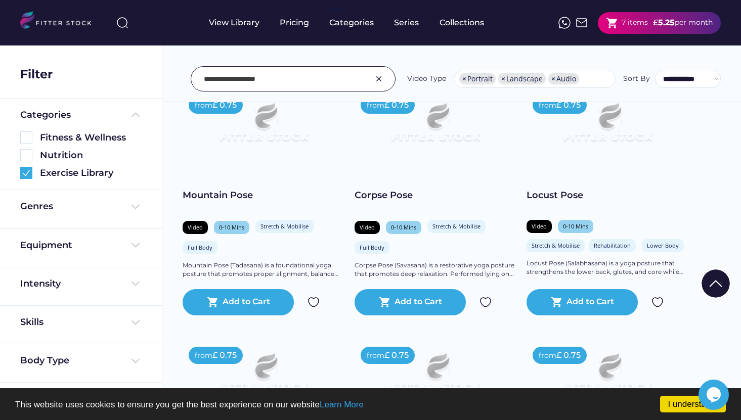
scroll to position [10418, 0]
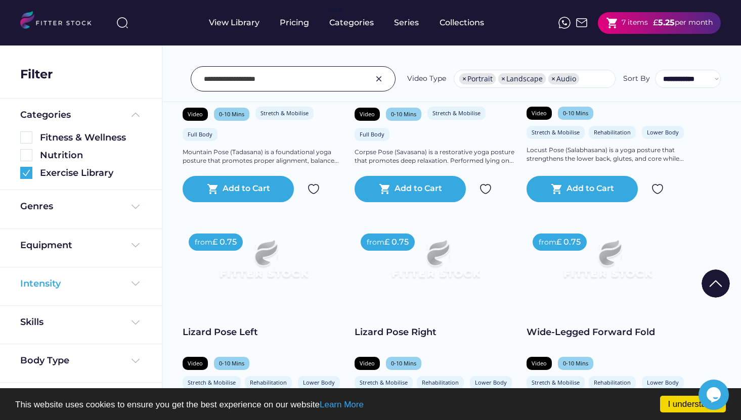
click at [132, 288] on img at bounding box center [136, 284] width 12 height 12
click at [28, 307] on img at bounding box center [26, 307] width 12 height 12
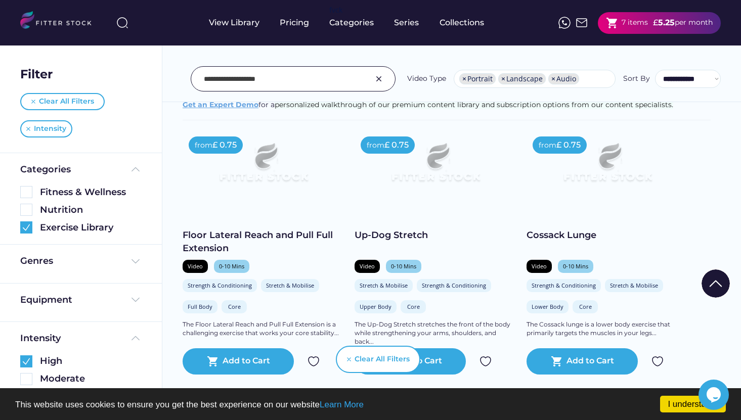
scroll to position [191, 0]
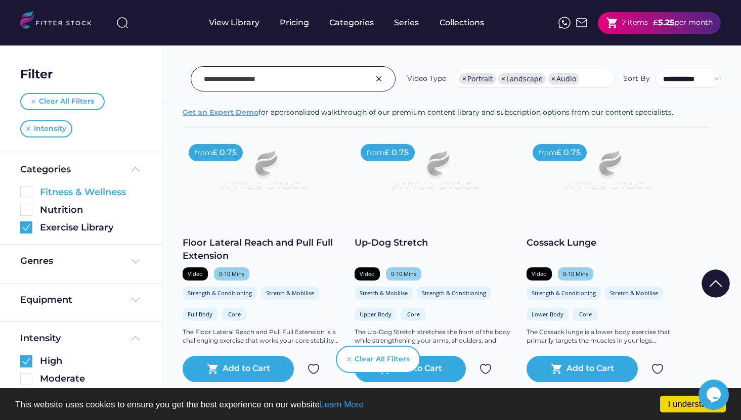
click at [28, 191] on img at bounding box center [26, 192] width 12 height 12
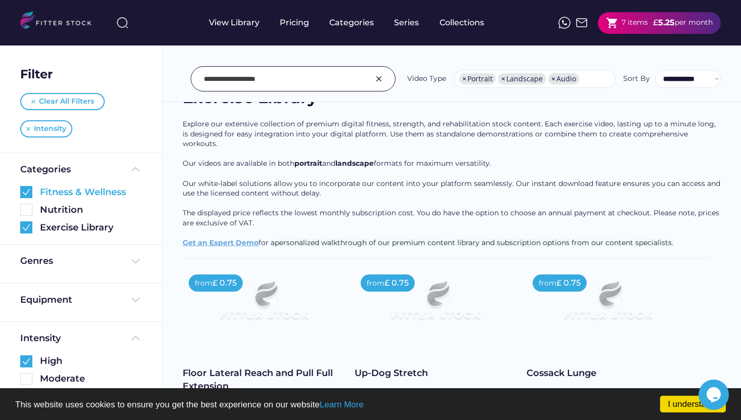
scroll to position [0, 0]
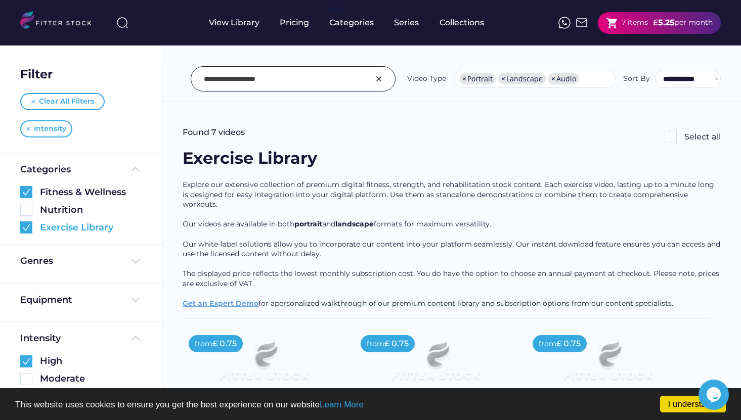
click at [24, 231] on img at bounding box center [26, 228] width 12 height 12
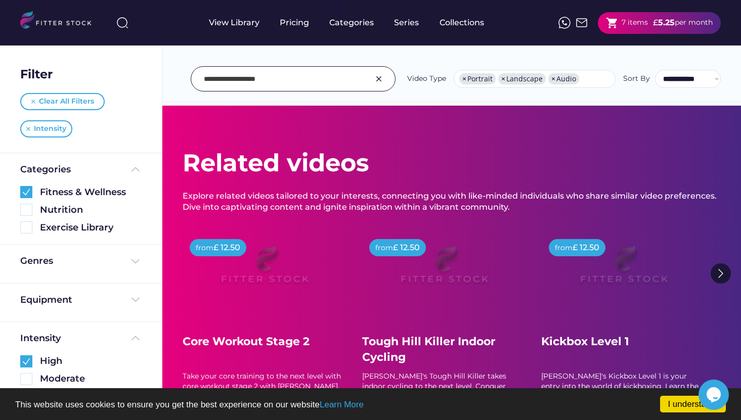
scroll to position [42, 0]
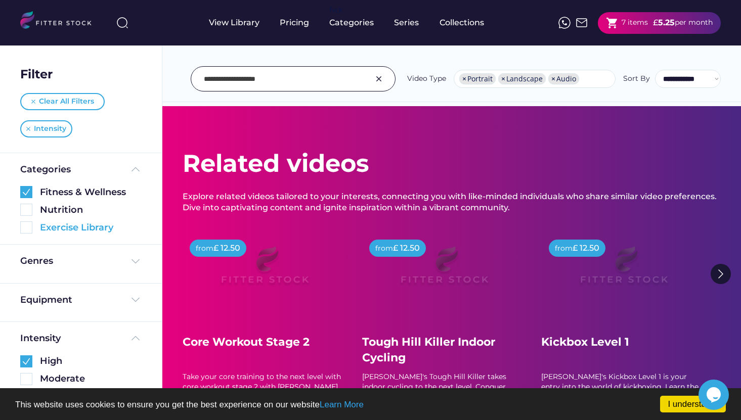
click at [27, 229] on img at bounding box center [26, 228] width 12 height 12
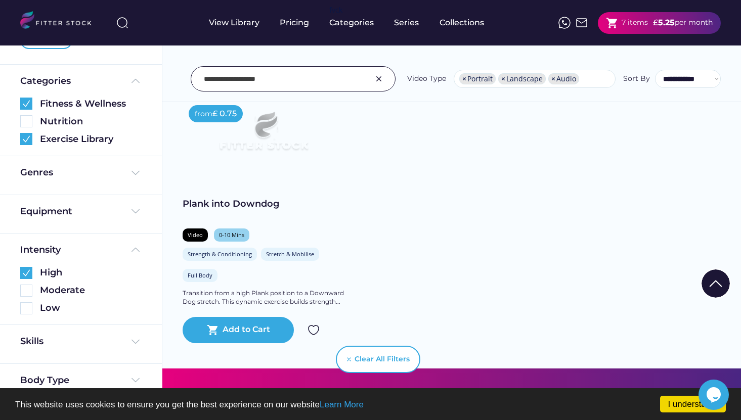
scroll to position [764, 0]
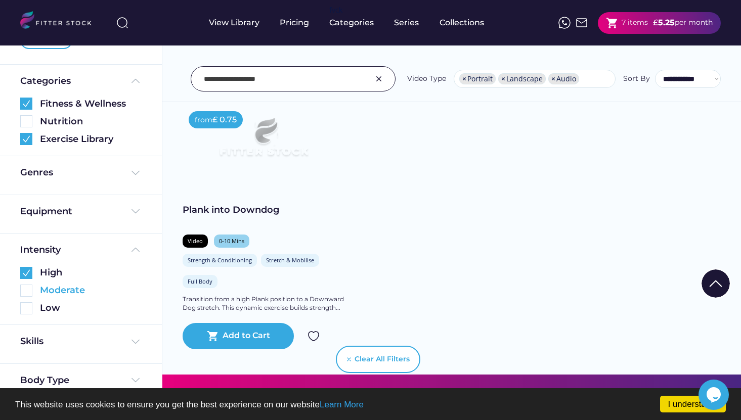
click at [26, 293] on img at bounding box center [26, 291] width 12 height 12
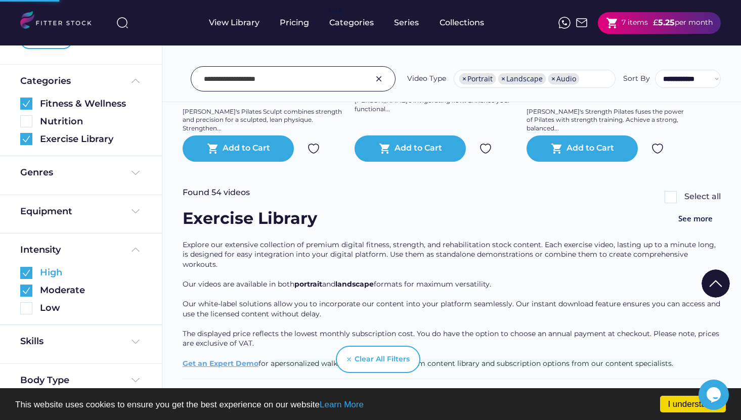
scroll to position [445, 0]
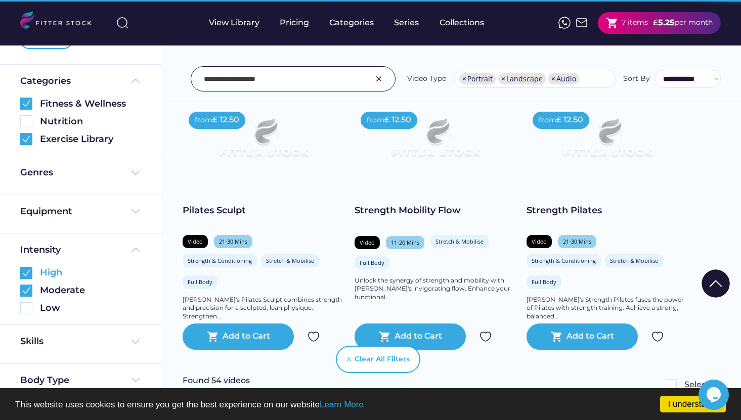
click at [29, 271] on img at bounding box center [26, 273] width 12 height 12
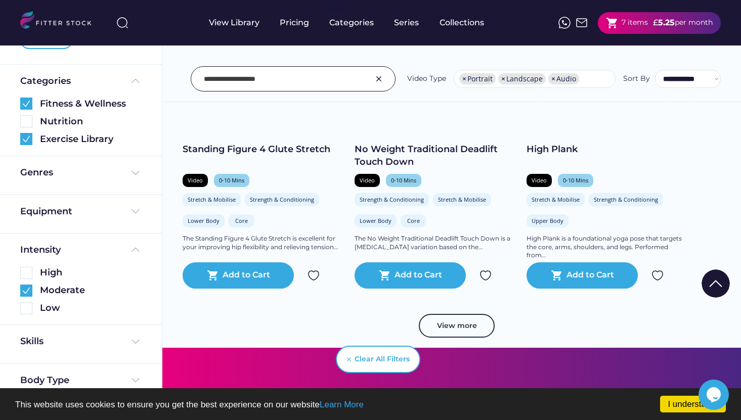
scroll to position [2639, 0]
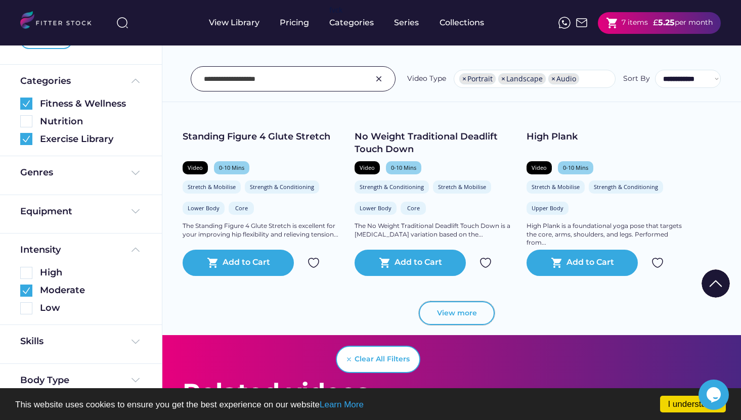
click at [436, 314] on button "View more" at bounding box center [457, 314] width 76 height 24
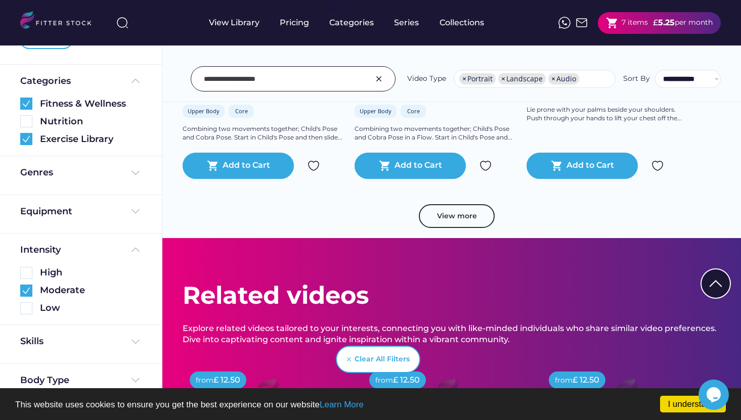
scroll to position [4594, 0]
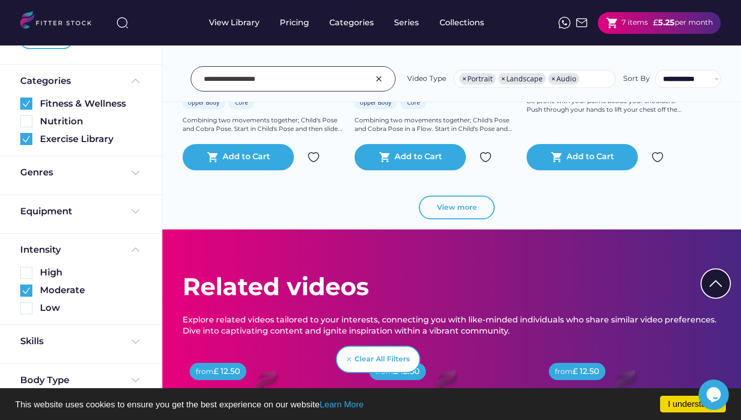
click at [453, 213] on button "View more" at bounding box center [457, 208] width 76 height 24
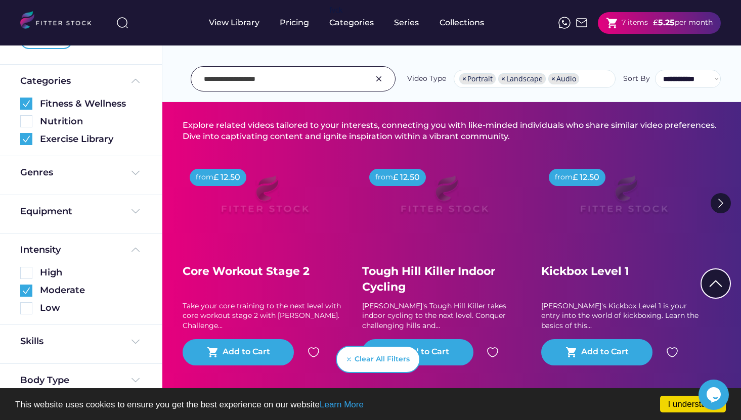
scroll to position [5264, 0]
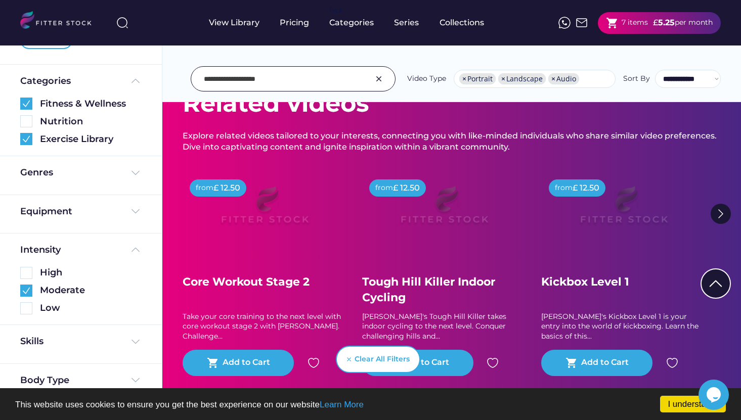
click at [723, 219] on img at bounding box center [721, 214] width 20 height 20
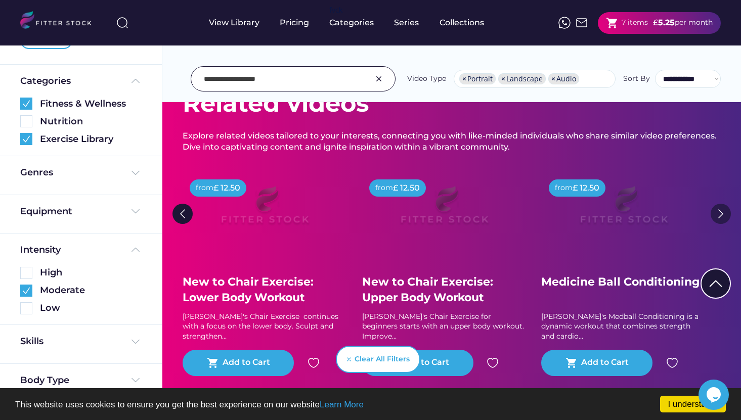
click at [722, 213] on img at bounding box center [721, 214] width 20 height 20
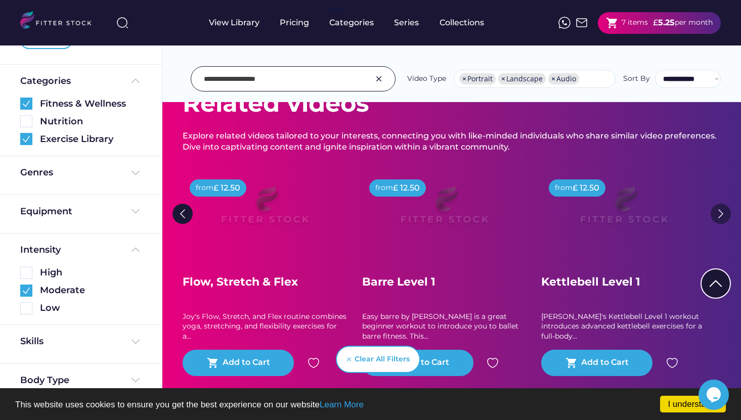
click at [722, 213] on img at bounding box center [721, 214] width 20 height 20
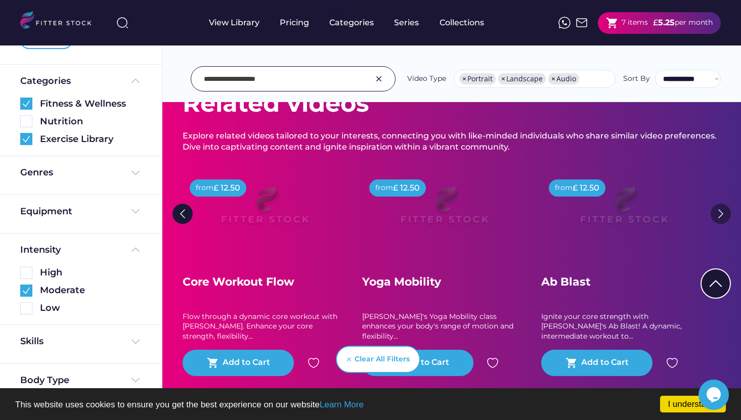
click at [724, 212] on img at bounding box center [721, 214] width 20 height 20
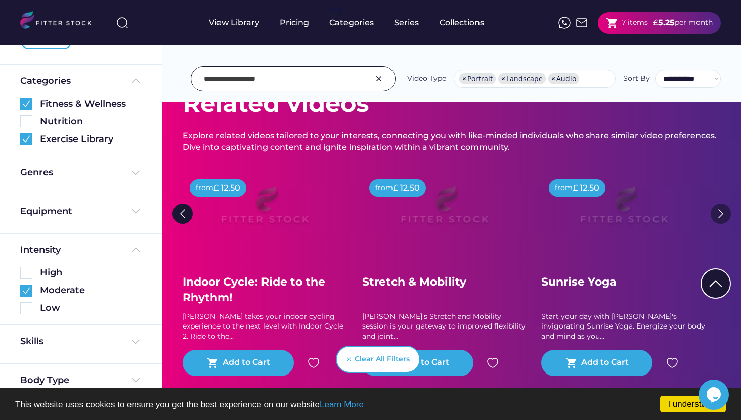
click at [722, 211] on img at bounding box center [721, 214] width 20 height 20
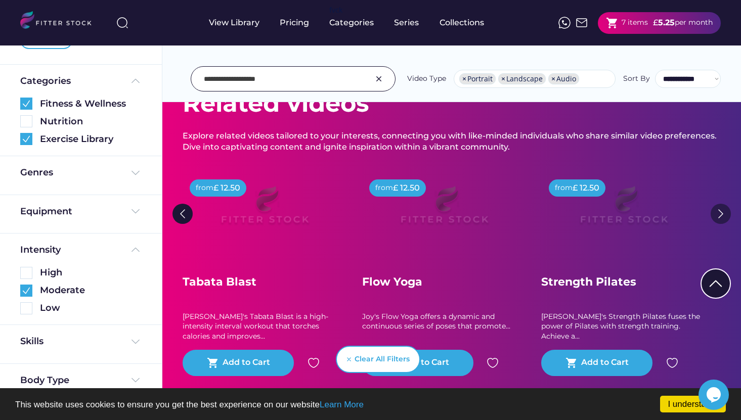
click at [722, 212] on img at bounding box center [721, 214] width 20 height 20
click at [721, 211] on img at bounding box center [721, 214] width 20 height 20
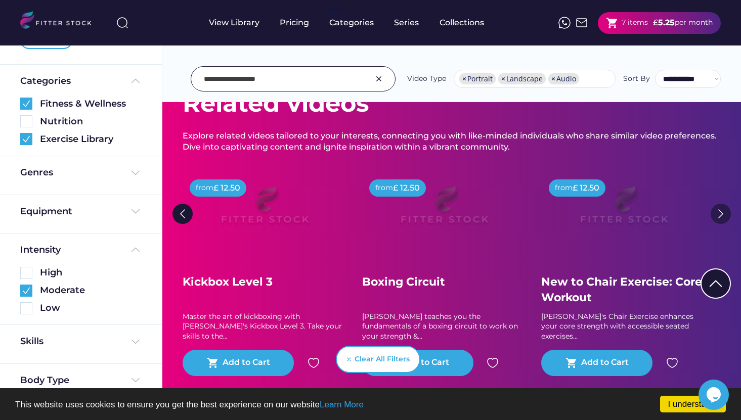
click at [719, 215] on img at bounding box center [721, 214] width 20 height 20
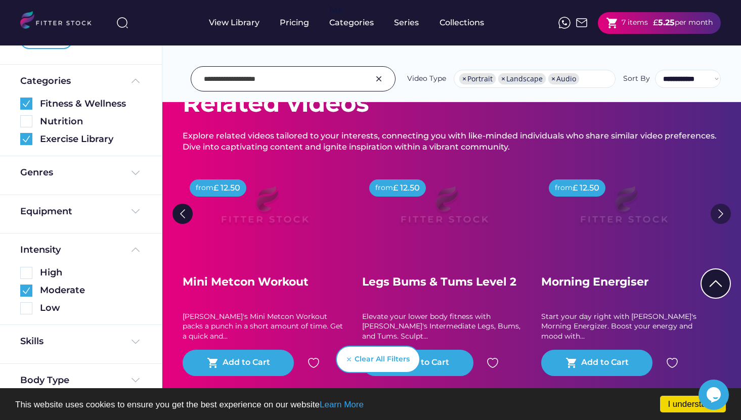
click at [719, 215] on img at bounding box center [721, 214] width 20 height 20
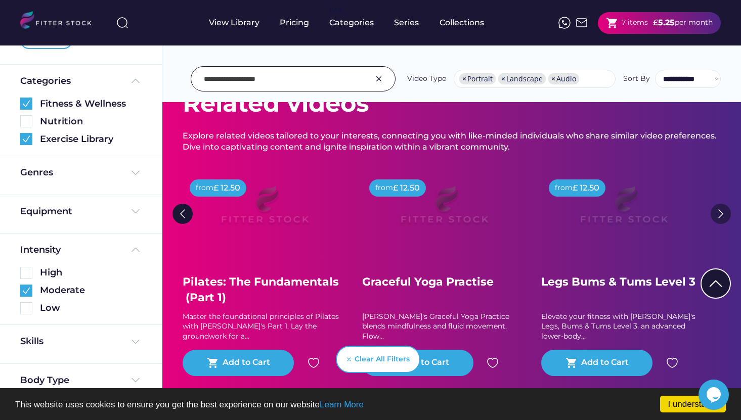
click at [719, 215] on img at bounding box center [721, 214] width 20 height 20
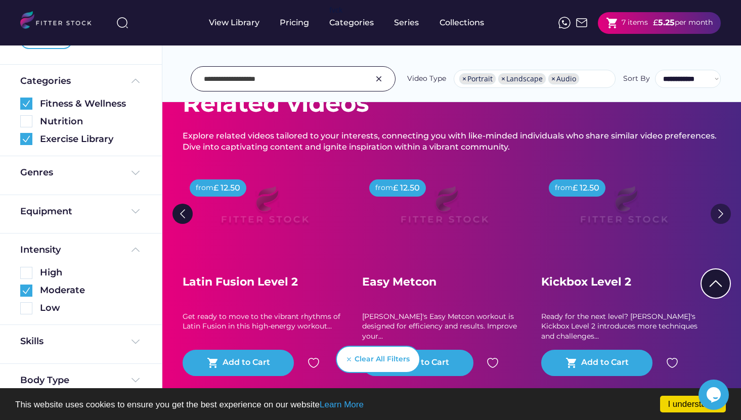
click at [719, 215] on img at bounding box center [721, 214] width 20 height 20
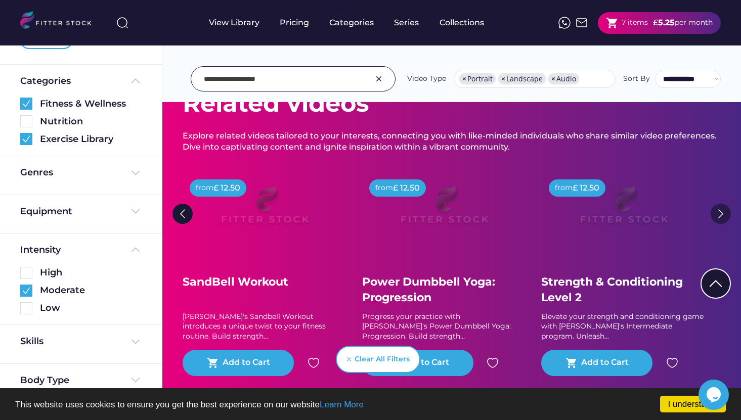
click at [719, 215] on img at bounding box center [721, 214] width 20 height 20
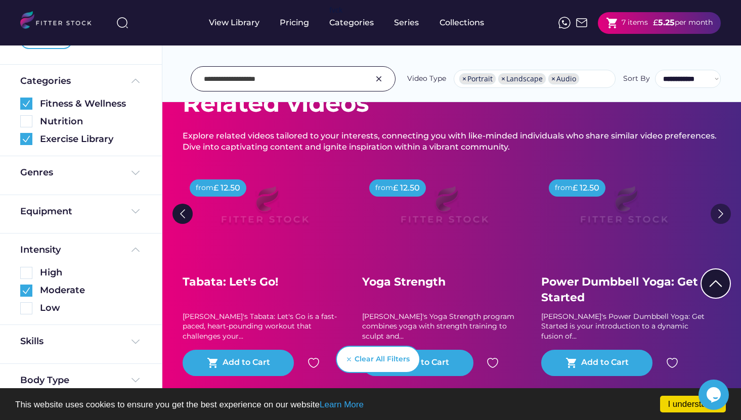
click at [719, 215] on img at bounding box center [721, 214] width 20 height 20
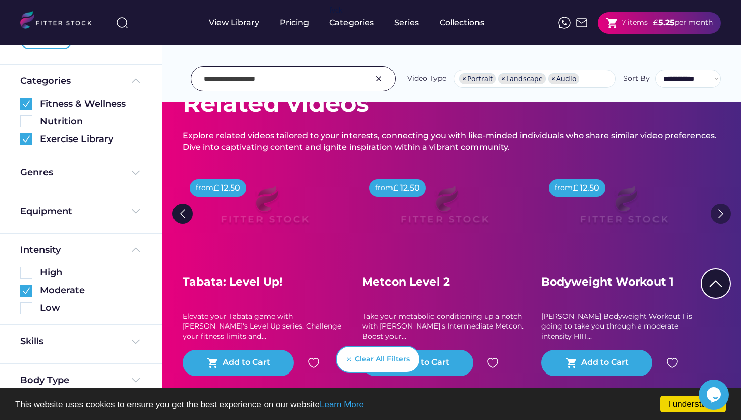
click at [719, 215] on img at bounding box center [721, 214] width 20 height 20
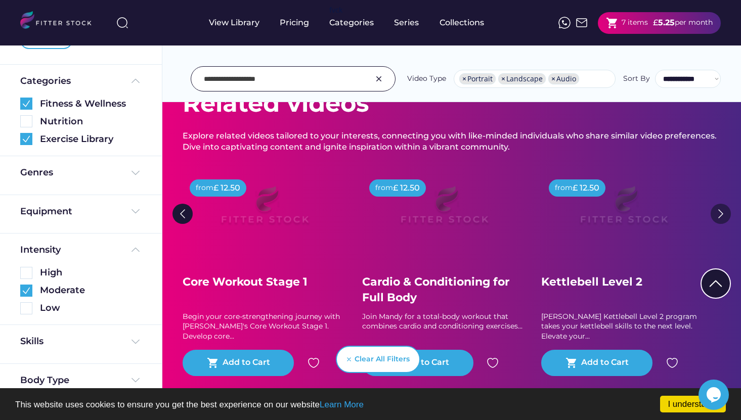
click at [719, 215] on img at bounding box center [721, 214] width 20 height 20
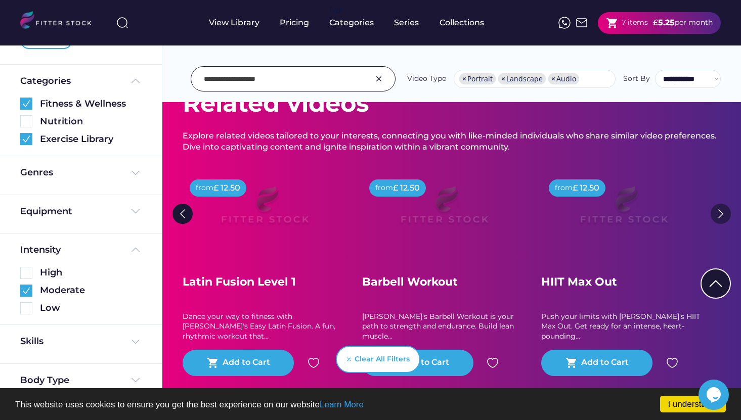
click at [719, 215] on img at bounding box center [721, 214] width 20 height 20
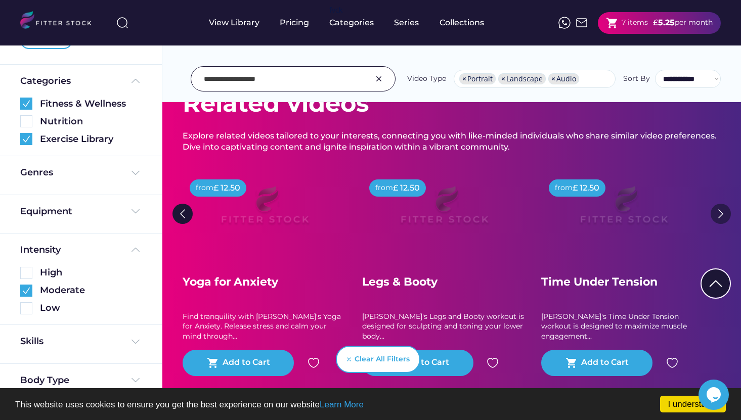
click at [719, 215] on img at bounding box center [721, 214] width 20 height 20
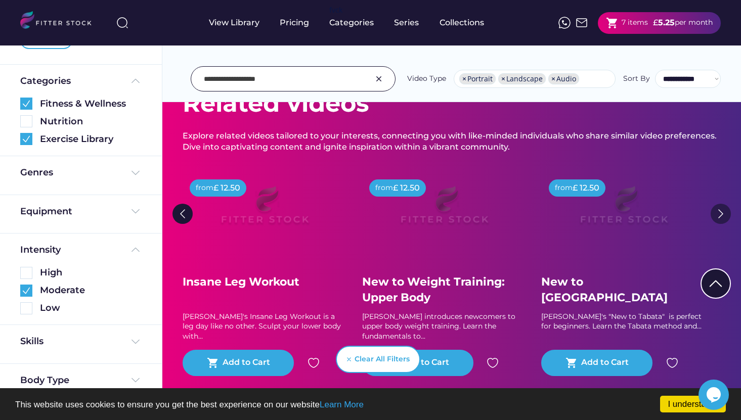
click at [719, 216] on img at bounding box center [721, 214] width 20 height 20
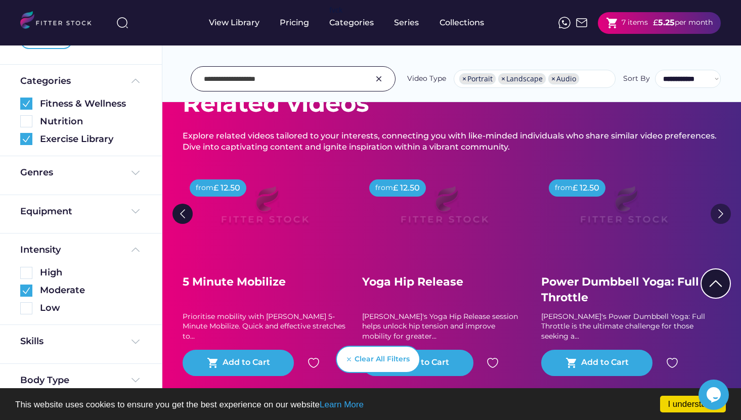
click at [719, 216] on img at bounding box center [721, 214] width 20 height 20
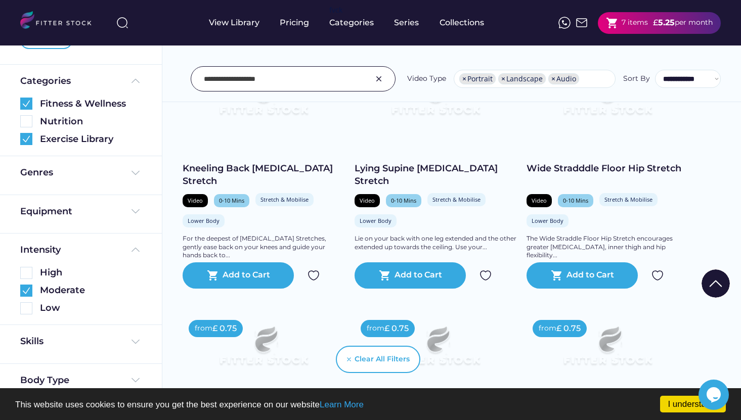
scroll to position [4176, 0]
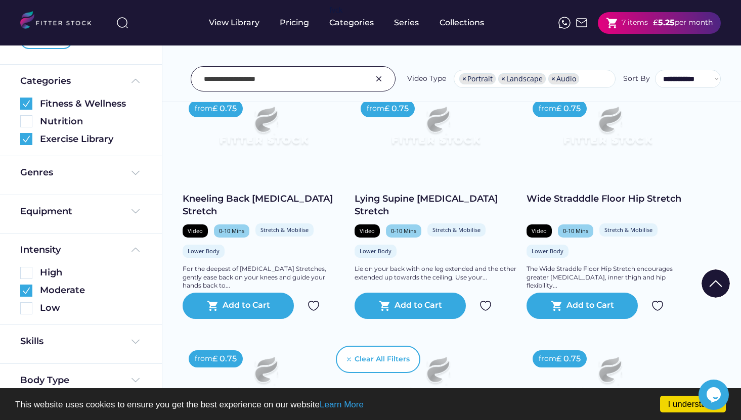
click at [378, 81] on img at bounding box center [379, 79] width 12 height 12
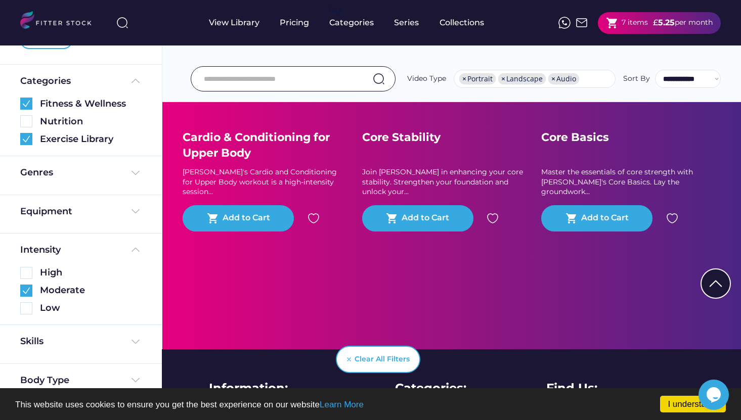
scroll to position [4369, 0]
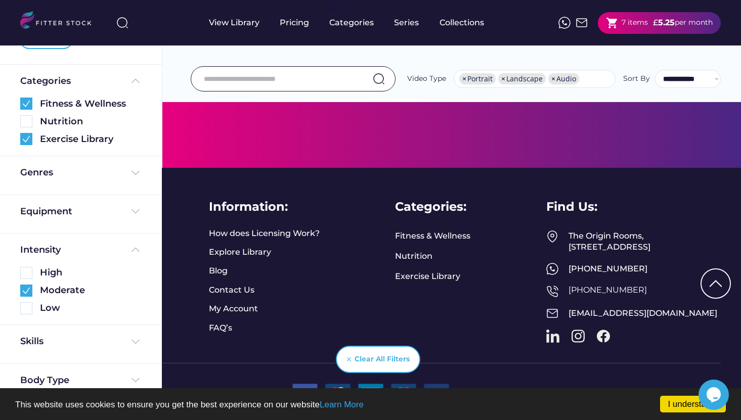
click at [285, 75] on input "input" at bounding box center [280, 78] width 153 height 21
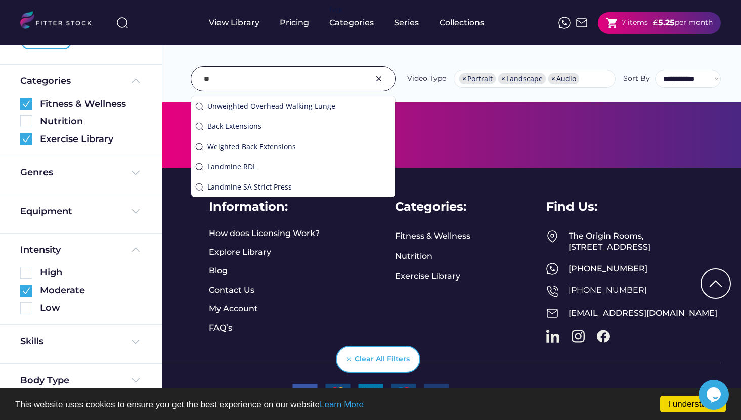
type input "*"
type input "******"
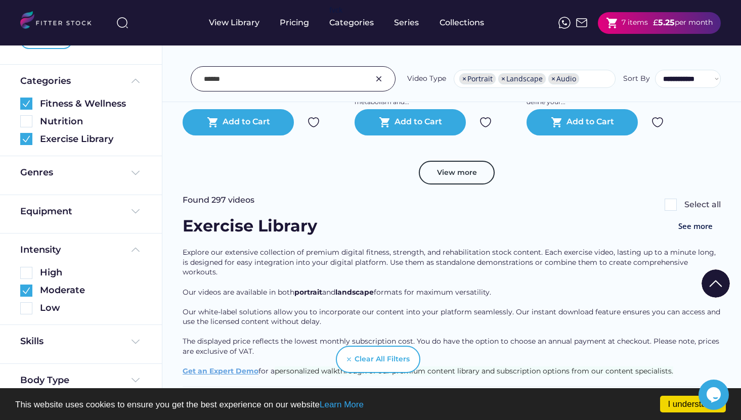
scroll to position [1968, 0]
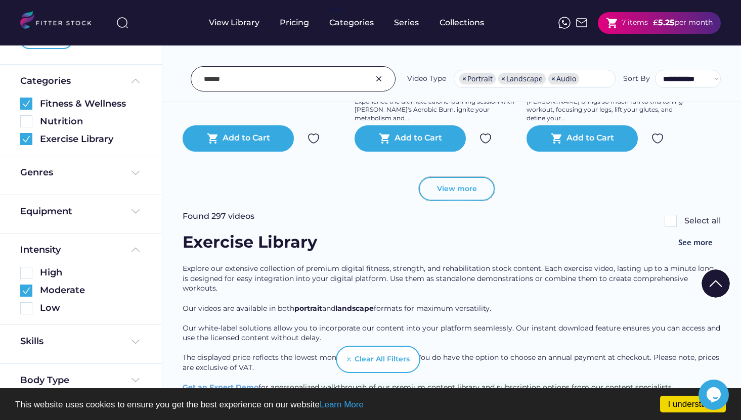
click at [465, 198] on button "View more" at bounding box center [457, 189] width 76 height 24
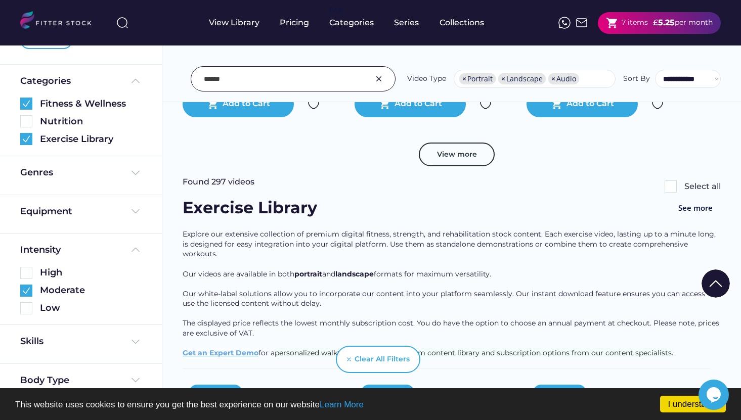
scroll to position [3797, 0]
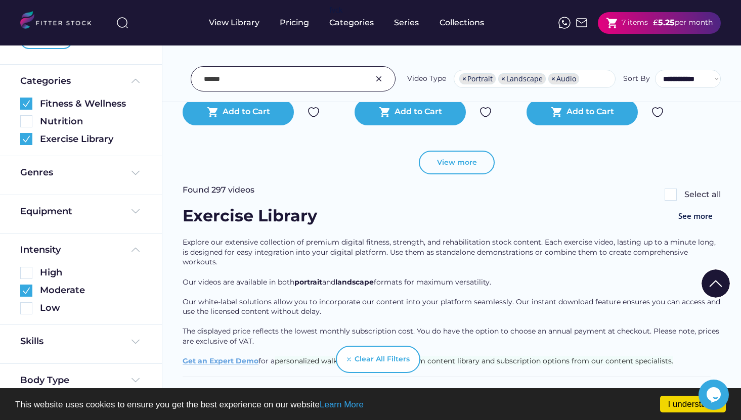
click at [458, 175] on button "View more" at bounding box center [457, 163] width 76 height 24
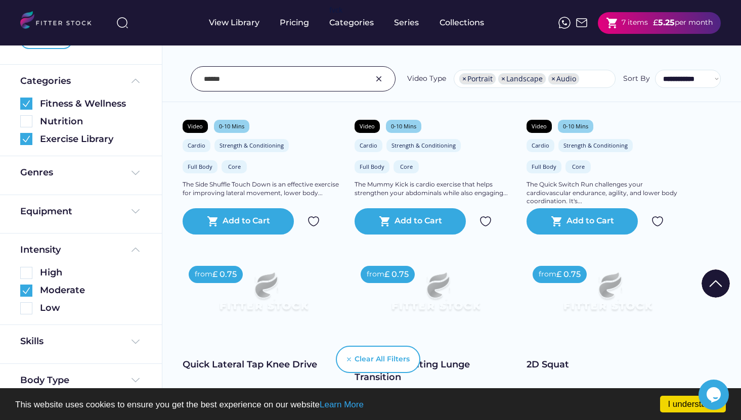
scroll to position [5965, 0]
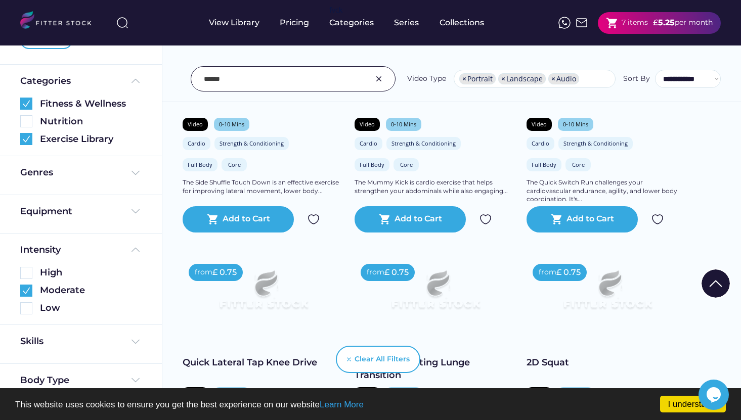
click at [371, 341] on div "Clear All Filters" at bounding box center [371, 359] width 100 height 51
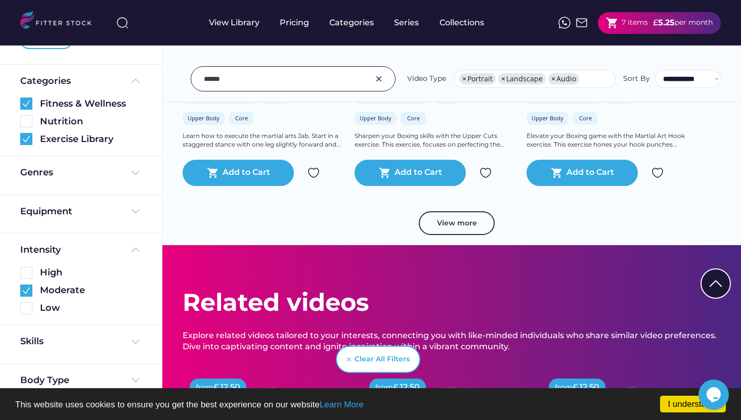
scroll to position [6821, 0]
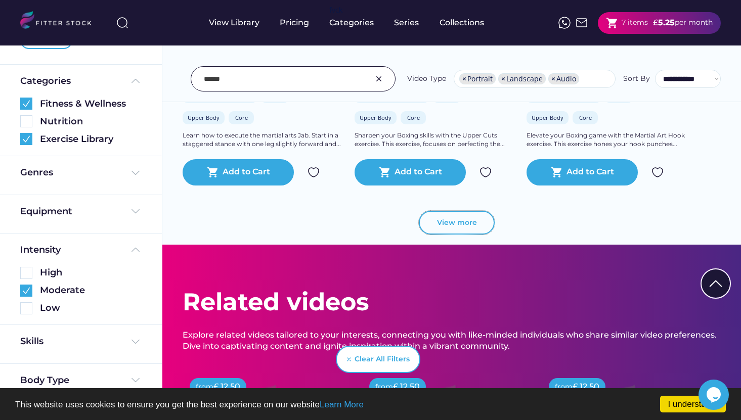
click at [450, 227] on button "View more" at bounding box center [457, 223] width 76 height 24
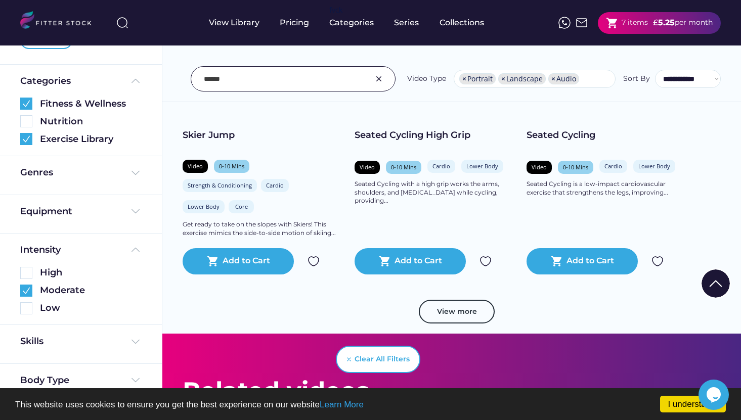
scroll to position [8629, 0]
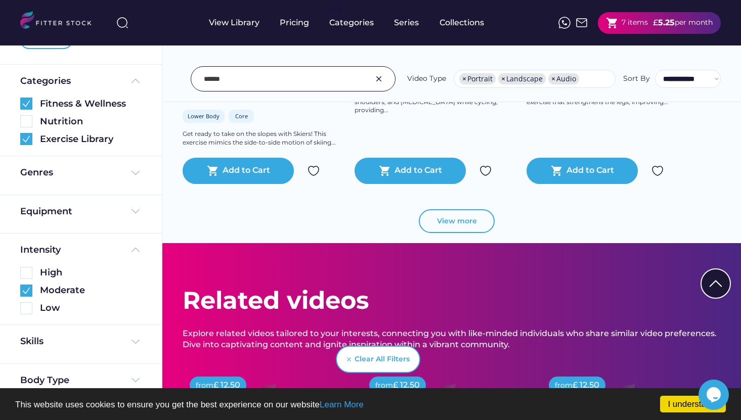
click at [445, 224] on button "View more" at bounding box center [457, 221] width 76 height 24
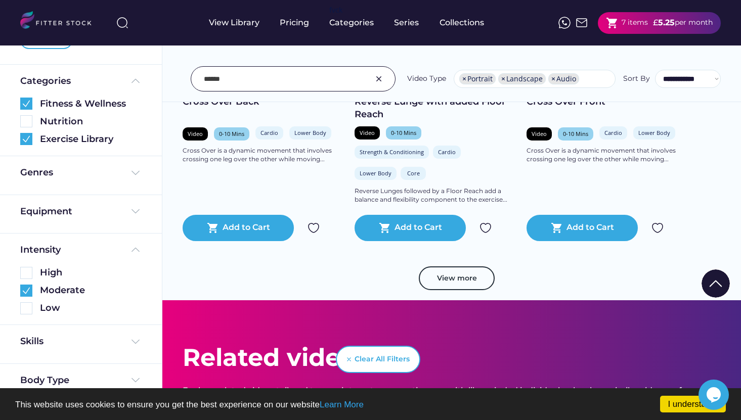
scroll to position [10424, 0]
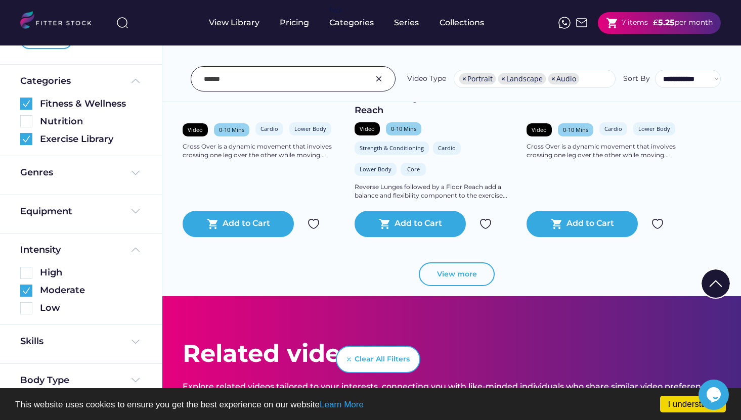
click at [469, 277] on button "View more" at bounding box center [457, 275] width 76 height 24
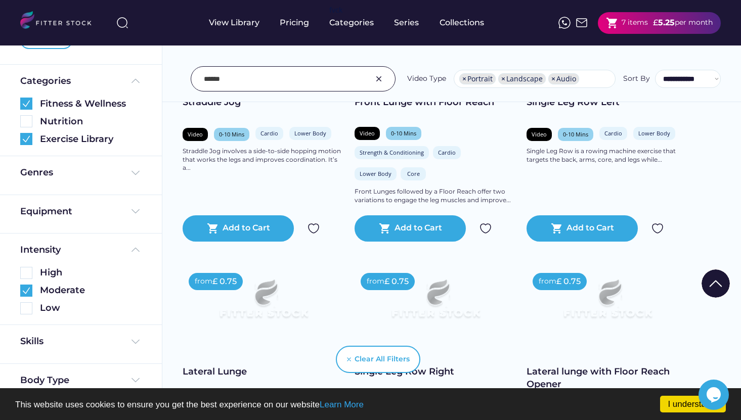
scroll to position [10959, 0]
